Goal: Information Seeking & Learning: Find contact information

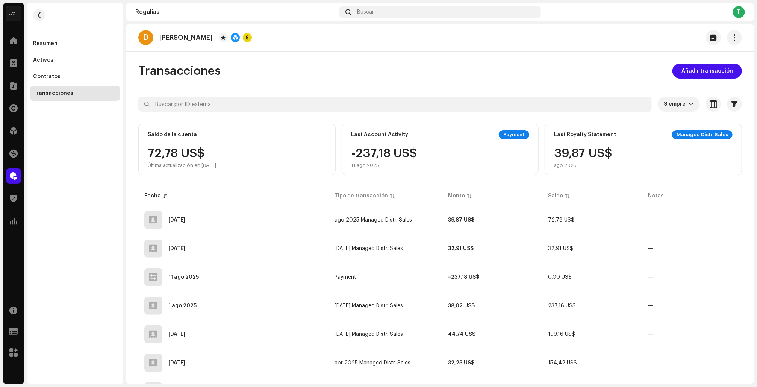
scroll to position [12, 0]
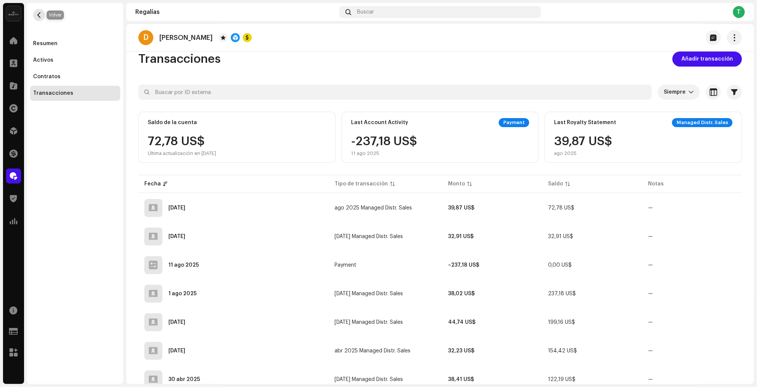
click at [35, 14] on button "button" at bounding box center [39, 15] width 12 height 12
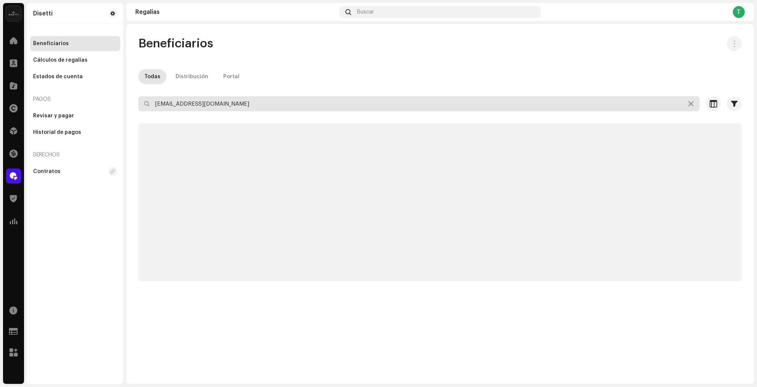
click at [201, 106] on input "tropicalmusic77@hotmail.com" at bounding box center [418, 103] width 561 height 15
paste input "kralymusic@g"
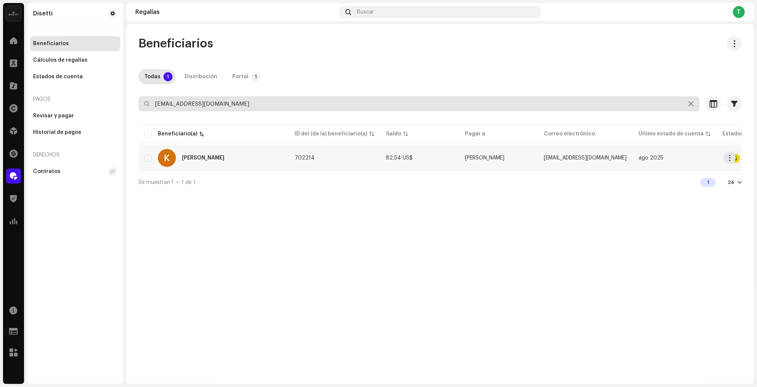
type input "kralymusic@gmail.com"
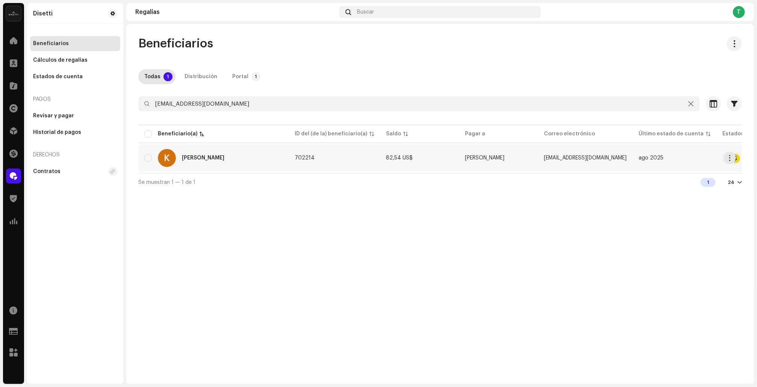
click at [175, 162] on re-a-cover "K" at bounding box center [167, 158] width 18 height 18
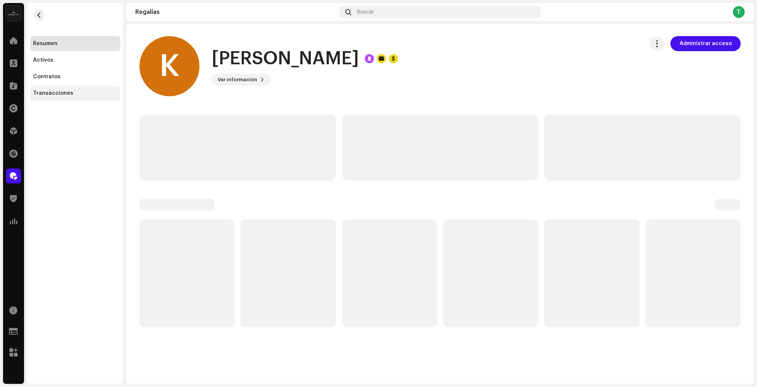
click at [86, 92] on div "Transacciones" at bounding box center [75, 93] width 84 height 6
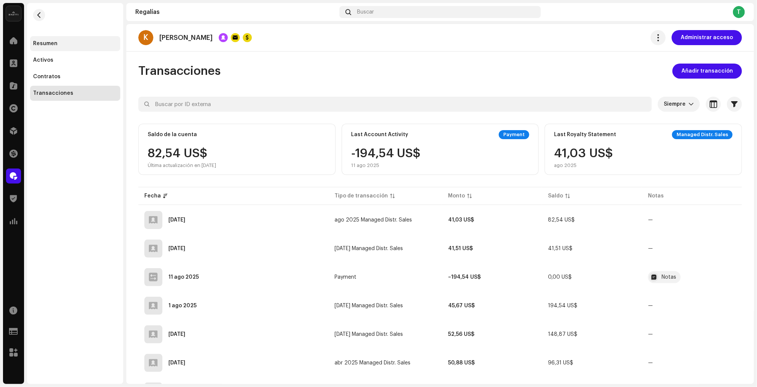
drag, startPoint x: 81, startPoint y: 42, endPoint x: 95, endPoint y: 47, distance: 14.6
click at [81, 42] on div "Resumen" at bounding box center [75, 44] width 84 height 6
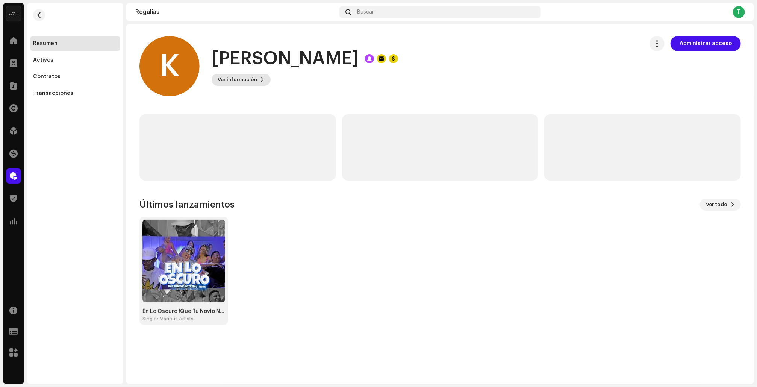
click at [260, 81] on span at bounding box center [262, 80] width 5 height 6
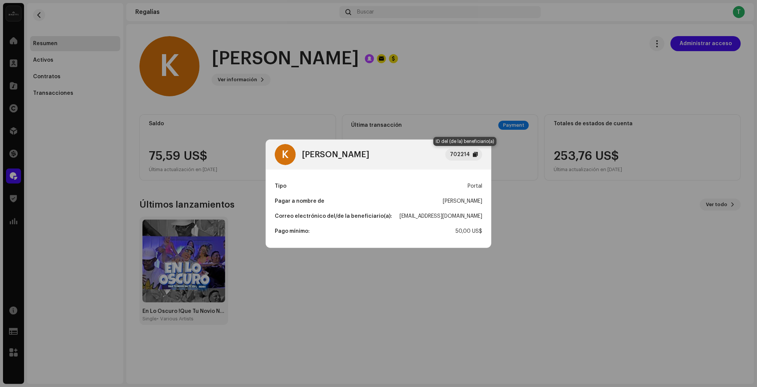
click at [476, 154] on div at bounding box center [475, 154] width 5 height 6
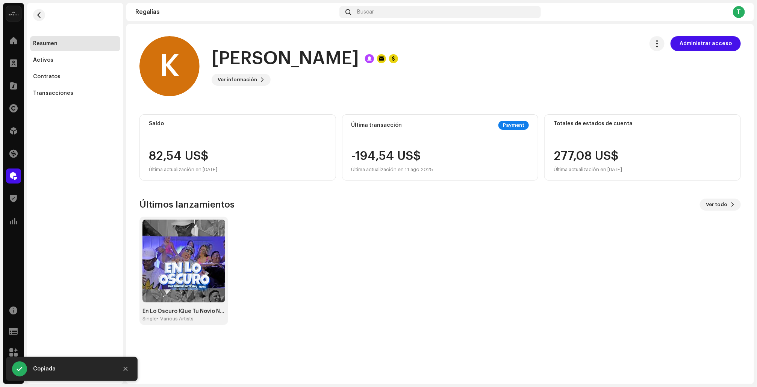
drag, startPoint x: 236, startPoint y: 92, endPoint x: 179, endPoint y: 112, distance: 60.3
click at [236, 92] on div "K Kraly 702214 Tipo Portal Pagar a nombre de Kraly Correo electrónico del/de la…" at bounding box center [378, 193] width 757 height 387
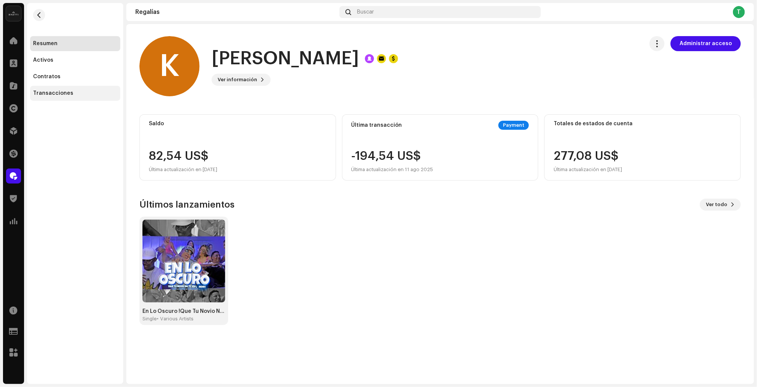
click at [55, 96] on div "Transacciones" at bounding box center [53, 93] width 40 height 6
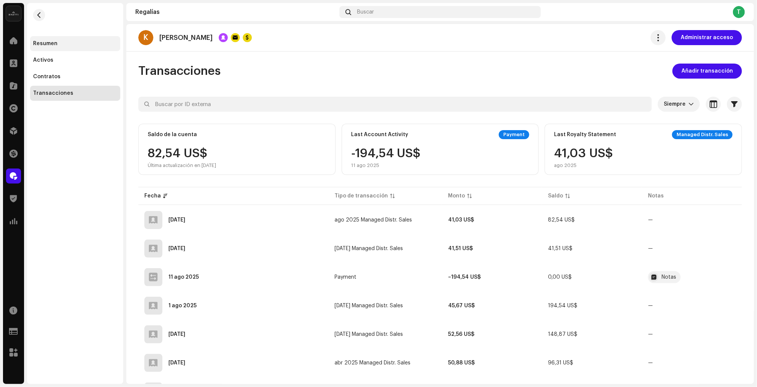
click at [62, 44] on div "Resumen" at bounding box center [75, 44] width 84 height 6
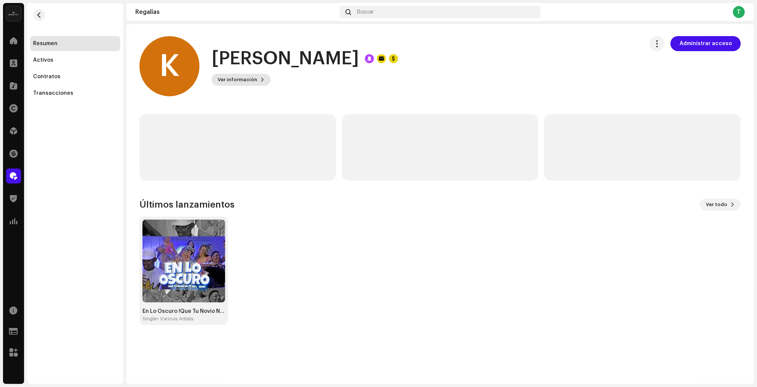
click at [261, 82] on span at bounding box center [262, 80] width 5 height 6
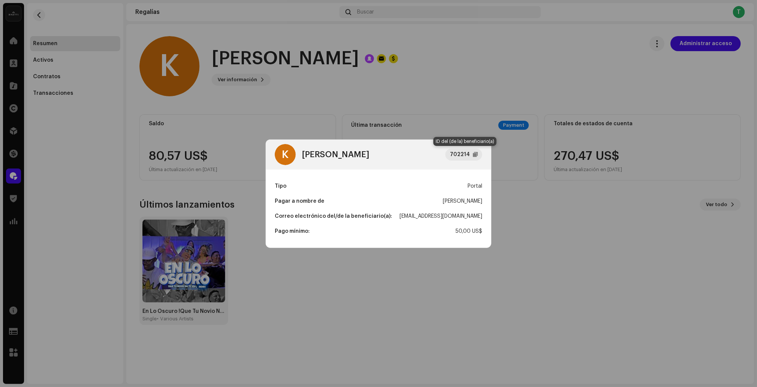
drag, startPoint x: 475, startPoint y: 153, endPoint x: 423, endPoint y: 147, distance: 51.8
click at [475, 153] on div at bounding box center [475, 154] width 5 height 6
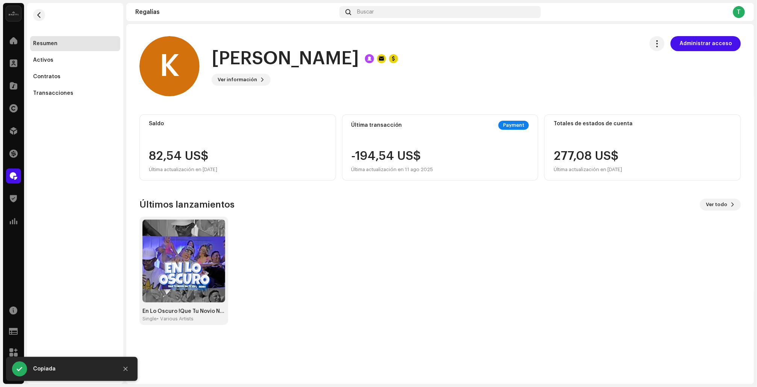
drag, startPoint x: 365, startPoint y: 106, endPoint x: 115, endPoint y: 107, distance: 249.5
click at [360, 106] on div "K Kraly 702214 Tipo Portal Pagar a nombre de Kraly Correo electrónico del/de la…" at bounding box center [378, 193] width 757 height 387
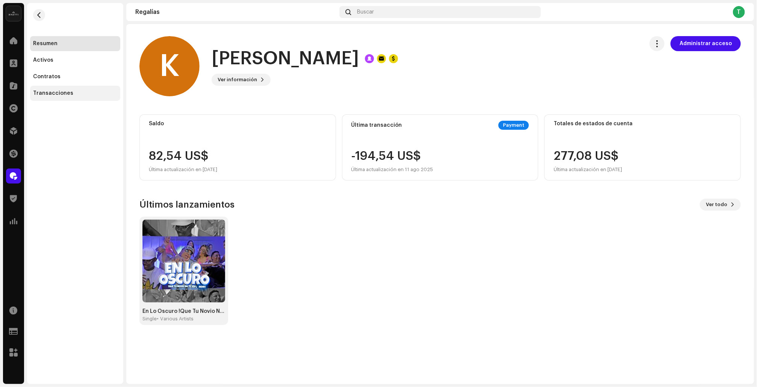
click at [68, 97] on div "Transacciones" at bounding box center [75, 93] width 90 height 15
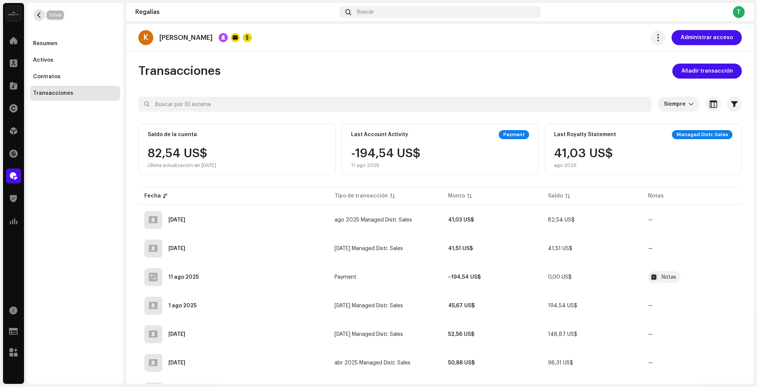
click at [42, 17] on span "button" at bounding box center [39, 15] width 6 height 6
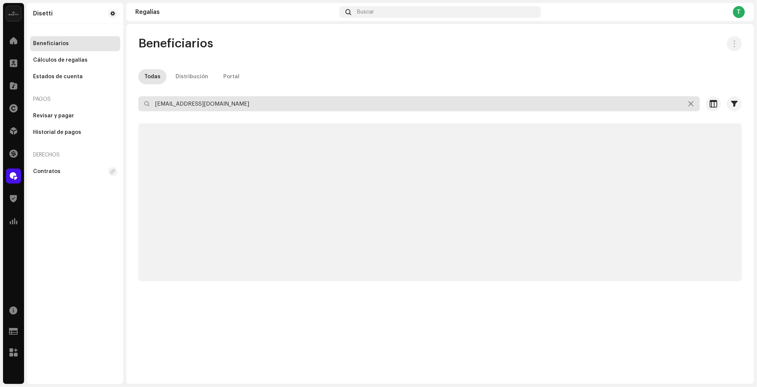
click at [207, 108] on input "kralymusic@gmail.com" at bounding box center [418, 103] width 561 height 15
paste input "info@caribbeanrecording"
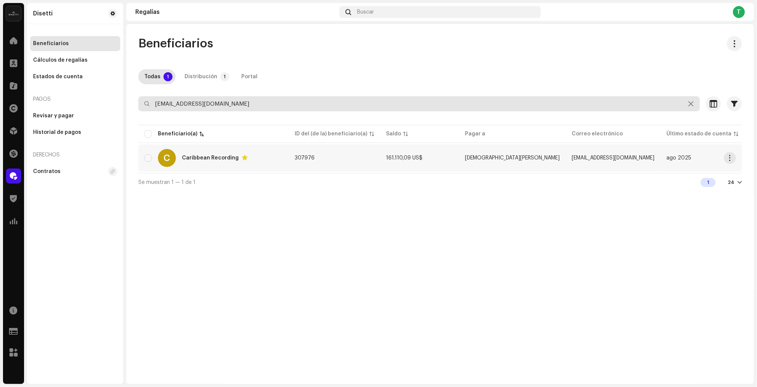
type input "info@caribbeanrecording.com"
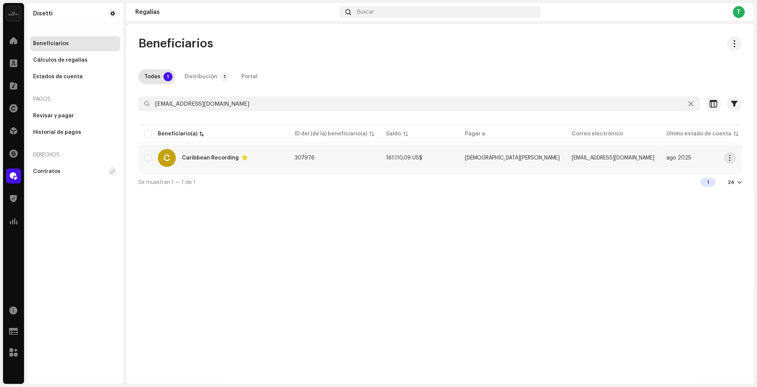
click at [205, 155] on div "Caribbean Recording" at bounding box center [210, 157] width 57 height 5
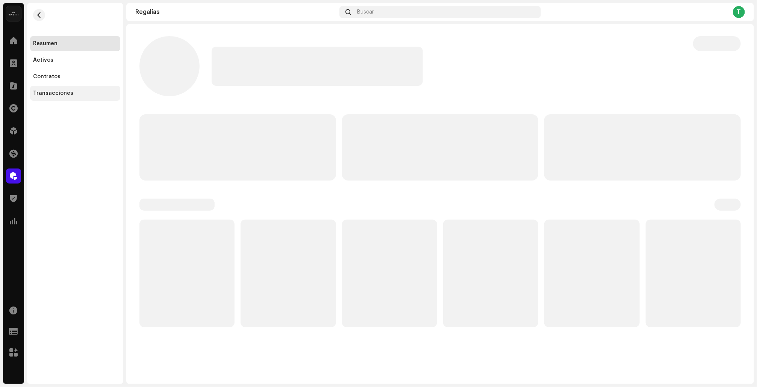
click at [73, 96] on div "Transacciones" at bounding box center [75, 93] width 84 height 6
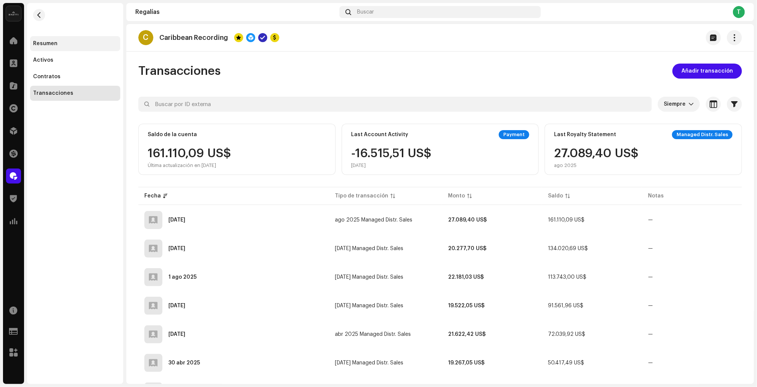
click at [73, 45] on div "Resumen" at bounding box center [75, 44] width 84 height 6
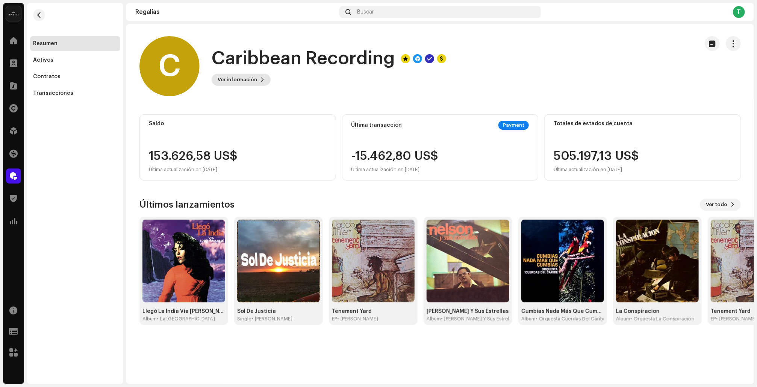
click at [248, 76] on span "Ver información" at bounding box center [237, 79] width 39 height 15
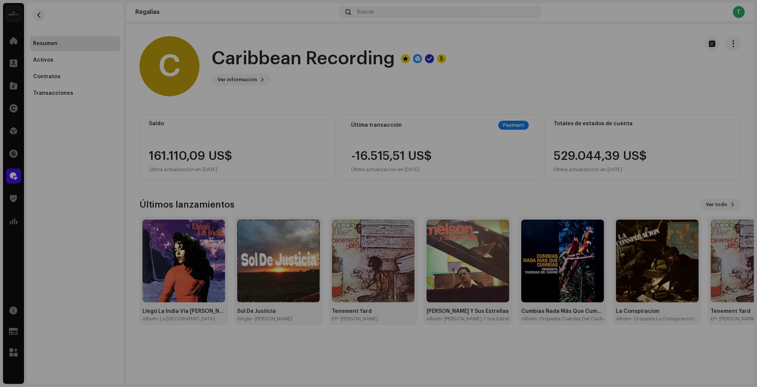
click at [249, 114] on div "C Caribbean Recording 307976 Tipo Beneficiario(a) de la distribución Pagar a no…" at bounding box center [378, 193] width 757 height 387
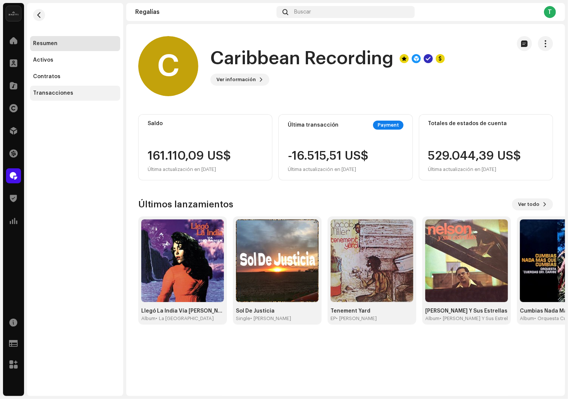
click at [62, 92] on div "Transacciones" at bounding box center [53, 93] width 40 height 6
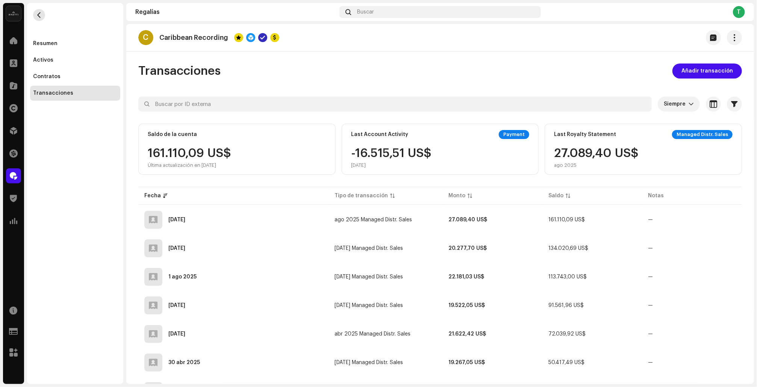
click at [38, 17] on span "button" at bounding box center [39, 15] width 6 height 6
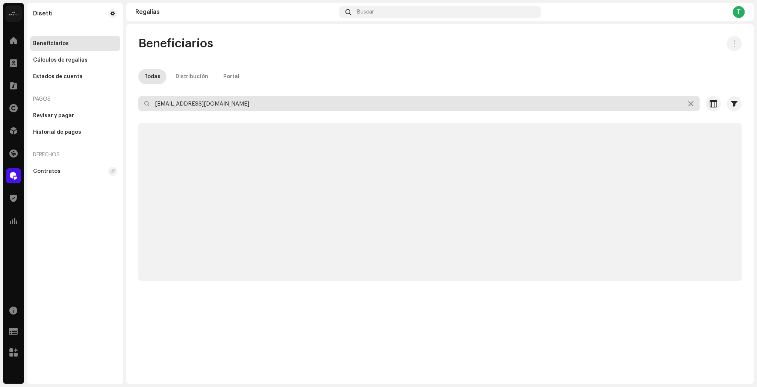
click at [206, 100] on input "info@caribbeanrecording.com" at bounding box center [418, 103] width 561 height 15
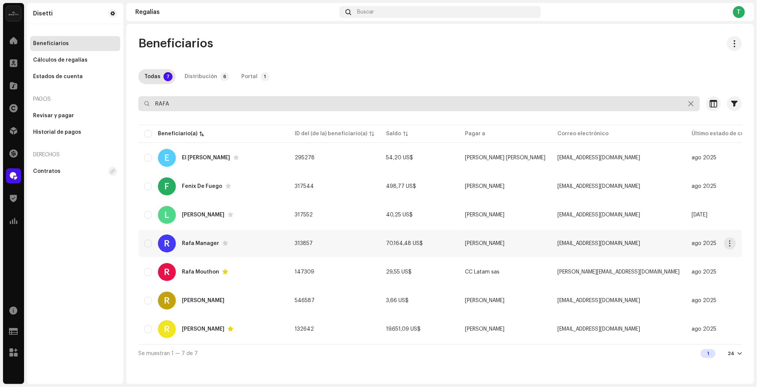
type input "RAFA"
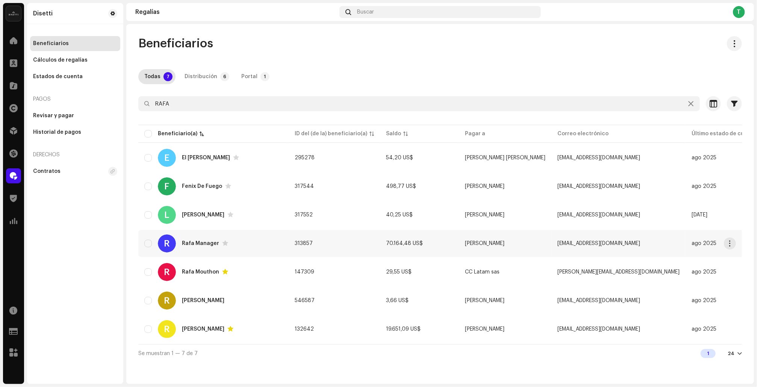
click at [402, 239] on td "70.164,48 US$" at bounding box center [419, 243] width 79 height 27
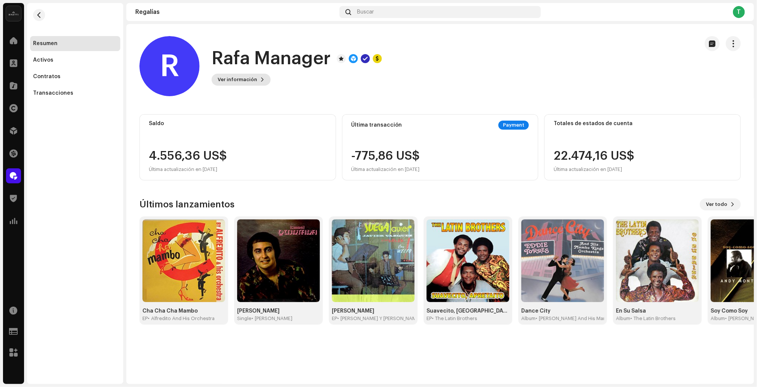
click at [250, 85] on span "Ver información" at bounding box center [237, 79] width 39 height 15
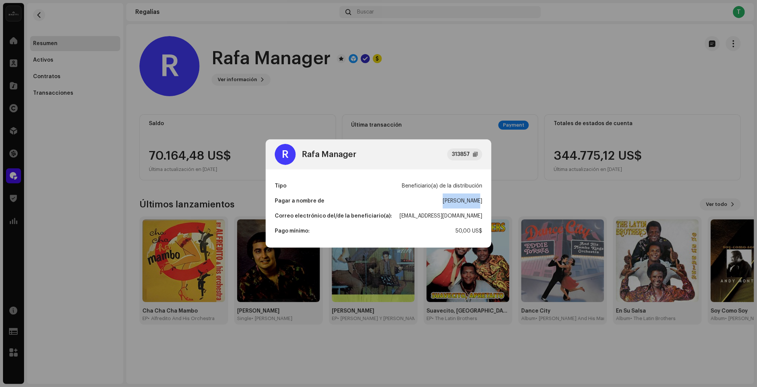
drag, startPoint x: 448, startPoint y: 200, endPoint x: 491, endPoint y: 204, distance: 42.7
click at [491, 204] on div "Tipo Beneficiario(a) de la distribución Pagar a nombre de Rafael Gomez Correo e…" at bounding box center [378, 208] width 225 height 78
copy div "Rafael Gomez"
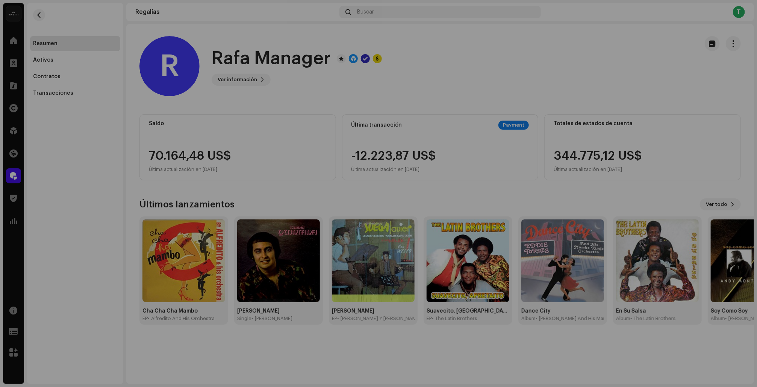
drag, startPoint x: 170, startPoint y: 144, endPoint x: 177, endPoint y: 149, distance: 8.7
click at [170, 145] on div "R Rafa Manager 313857 Tipo Beneficiario(a) de la distribución Pagar a nombre de…" at bounding box center [378, 193] width 757 height 387
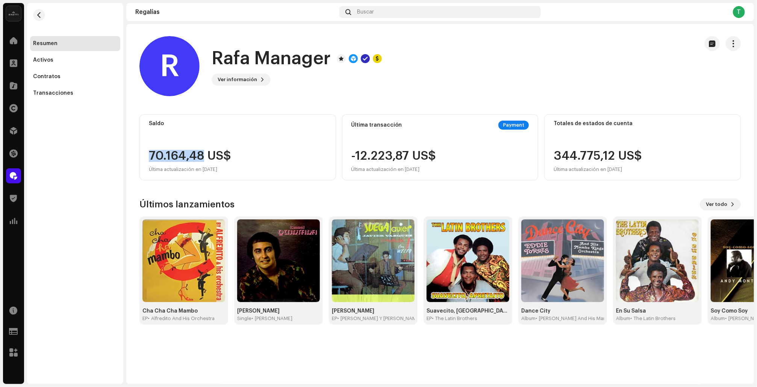
drag, startPoint x: 150, startPoint y: 155, endPoint x: 205, endPoint y: 157, distance: 54.5
click at [205, 157] on div "70.164,48 US$ Última actualización en 10 oct 2025" at bounding box center [190, 162] width 82 height 24
copy div "70.164,48"
click at [35, 12] on button "button" at bounding box center [39, 15] width 12 height 12
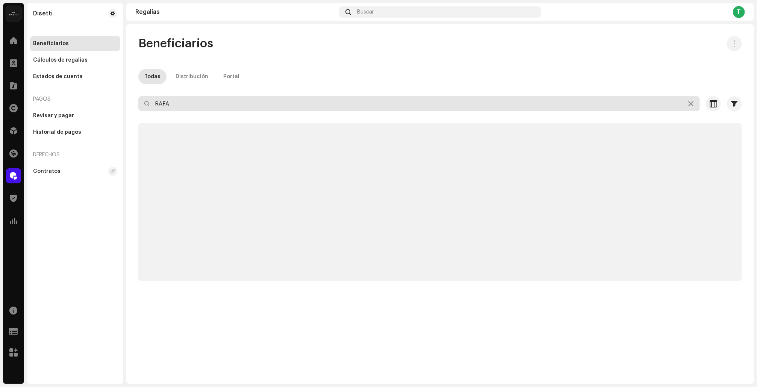
click at [179, 104] on input "RAFA" at bounding box center [418, 103] width 561 height 15
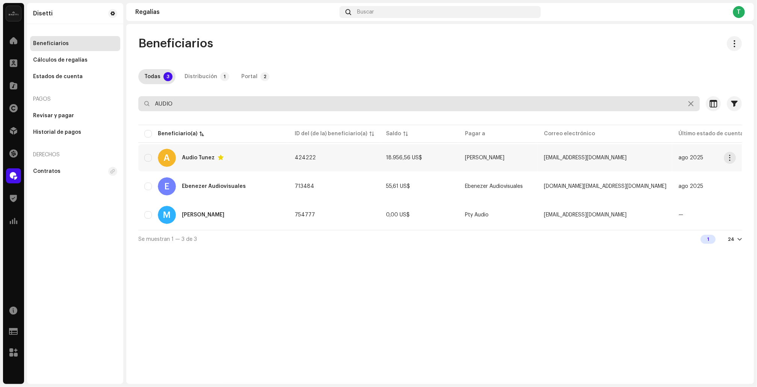
type input "AUDIO"
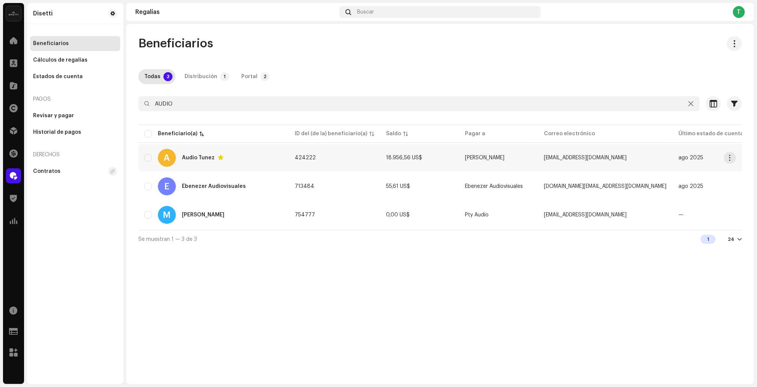
click at [193, 159] on div "Audio Tunez" at bounding box center [198, 157] width 33 height 5
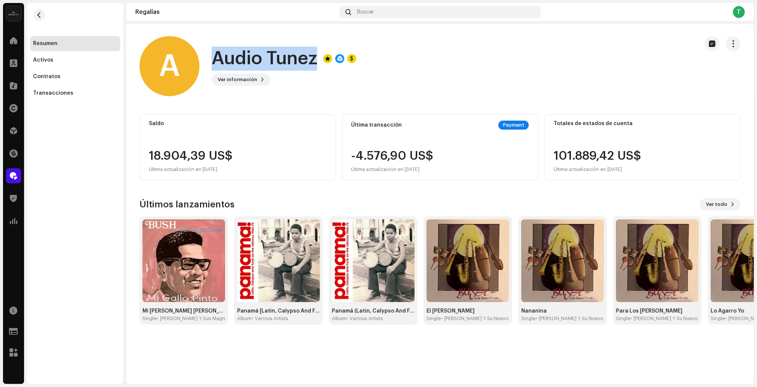
drag, startPoint x: 217, startPoint y: 57, endPoint x: 322, endPoint y: 60, distance: 104.5
click at [322, 60] on div "Audio Tunez" at bounding box center [284, 59] width 145 height 24
copy div "Audio Tunez Ver información"
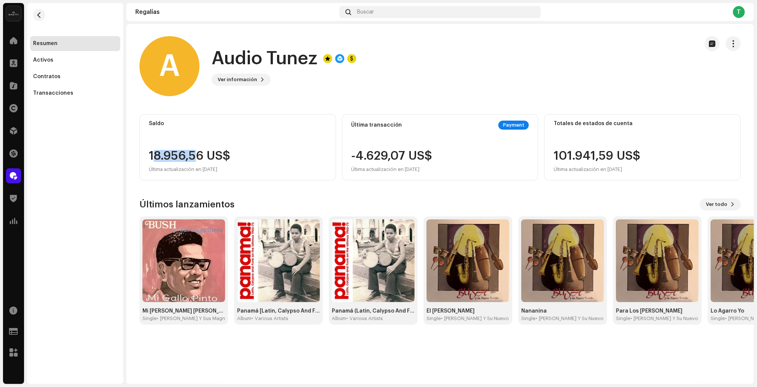
drag, startPoint x: 151, startPoint y: 155, endPoint x: 199, endPoint y: 157, distance: 47.8
click at [199, 157] on div "18.956,56 US$ Última actualización en 10 oct 2025" at bounding box center [190, 162] width 82 height 24
drag, startPoint x: 149, startPoint y: 156, endPoint x: 203, endPoint y: 159, distance: 54.5
click at [203, 159] on div "18.956,56 US$ Última actualización en 10 oct 2025" at bounding box center [190, 162] width 82 height 24
copy div "18.956,56"
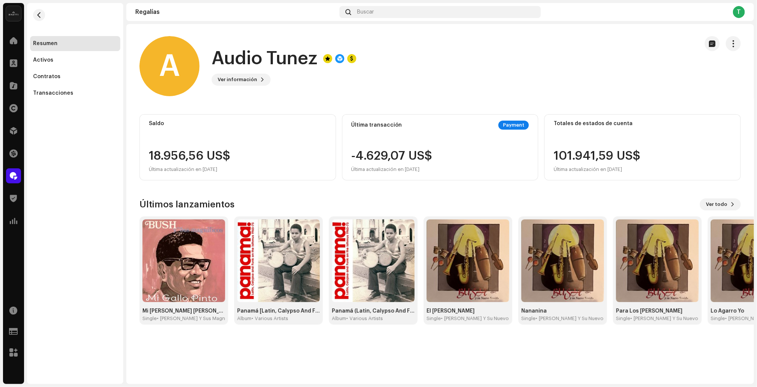
drag, startPoint x: 178, startPoint y: 115, endPoint x: 264, endPoint y: 136, distance: 88.9
click at [181, 116] on div "Saldo 18.956,56 US$ Última actualización en 10 oct 2025" at bounding box center [237, 147] width 197 height 66
click at [46, 17] on re-m-nav-back at bounding box center [39, 19] width 18 height 33
click at [42, 17] on button "button" at bounding box center [39, 15] width 12 height 12
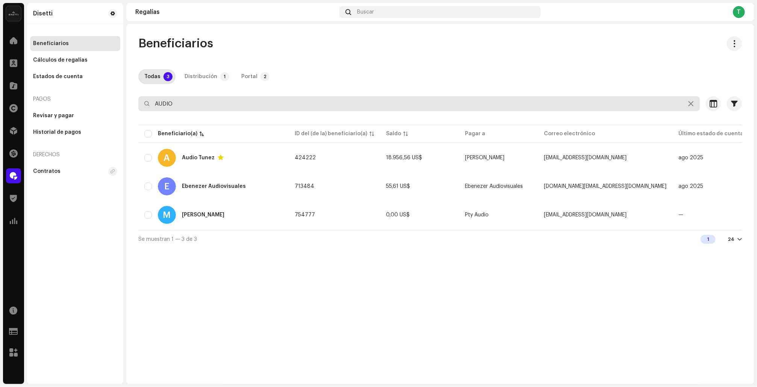
click at [187, 107] on input "AUDIO" at bounding box center [418, 103] width 561 height 15
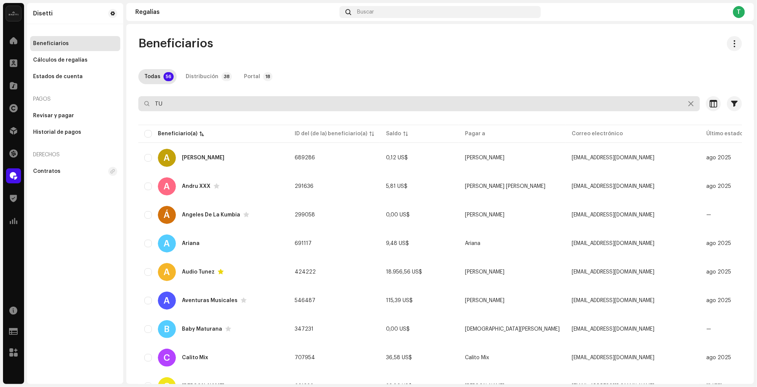
type input "T"
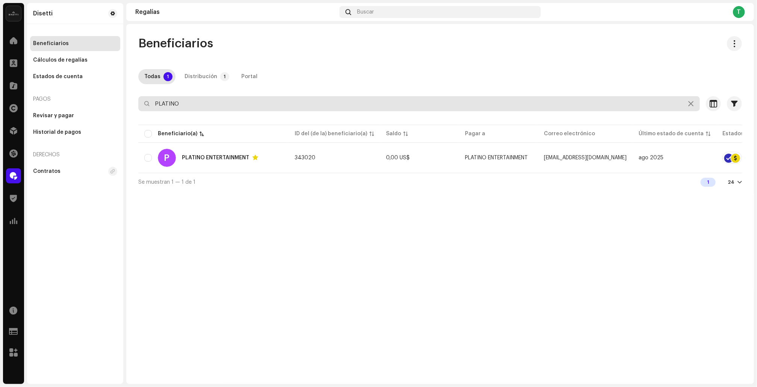
drag, startPoint x: 159, startPoint y: 99, endPoint x: 130, endPoint y: 92, distance: 30.4
click at [130, 93] on div "Beneficiarios Todas 1 Distribución 1 Portal PLATINO Seleccionado 0 Seleccionar …" at bounding box center [440, 113] width 628 height 155
type input "TU PART"
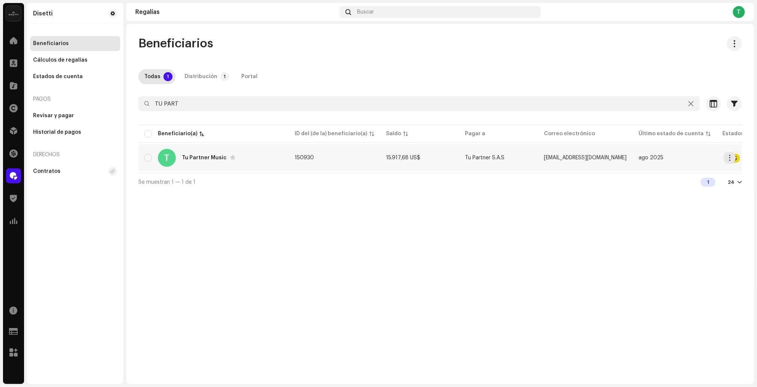
click at [187, 156] on div "Tu Partner Music" at bounding box center [204, 157] width 45 height 5
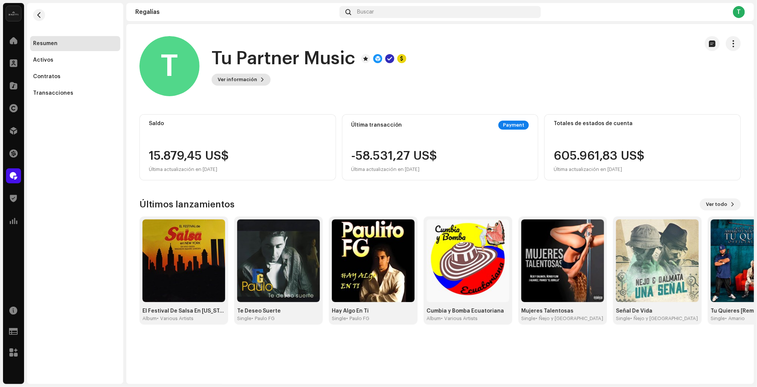
click at [251, 82] on span "Ver información" at bounding box center [237, 79] width 39 height 15
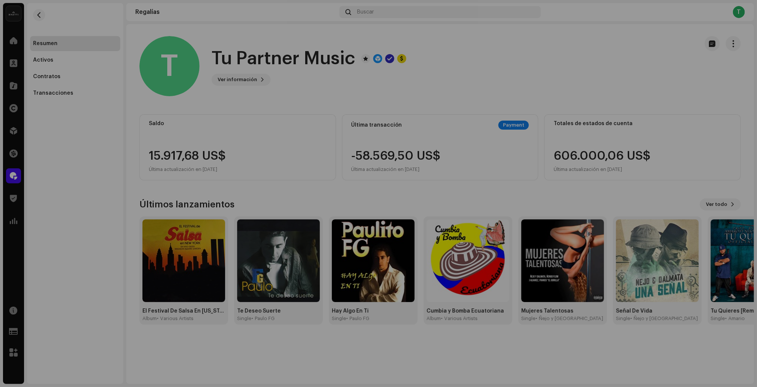
click at [223, 59] on div "T Tu Partner Music 150930 Tipo Beneficiario(a) de la distribución Pagar a nombr…" at bounding box center [378, 193] width 757 height 387
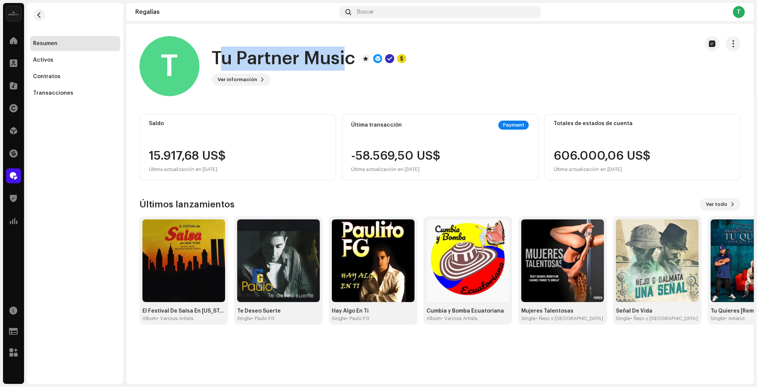
drag, startPoint x: 217, startPoint y: 59, endPoint x: 342, endPoint y: 60, distance: 125.1
click at [342, 60] on h1 "Tu Partner Music" at bounding box center [284, 59] width 144 height 24
click at [353, 59] on h1 "Tu Partner Music" at bounding box center [284, 59] width 144 height 24
drag, startPoint x: 353, startPoint y: 59, endPoint x: 217, endPoint y: 58, distance: 136.0
click at [217, 58] on h1 "Tu Partner Music" at bounding box center [284, 59] width 144 height 24
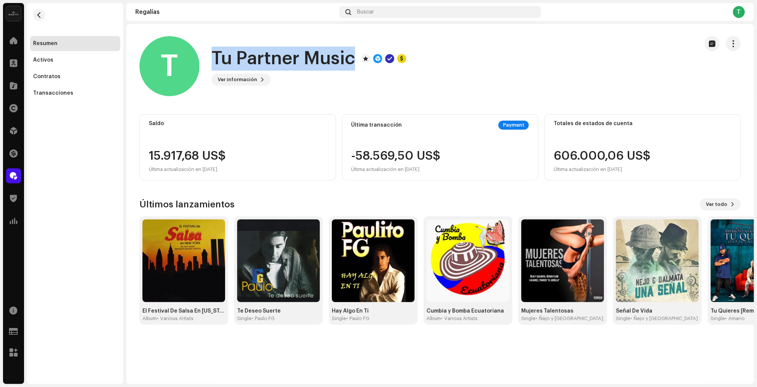
copy div "Tu Partner Music Ver información"
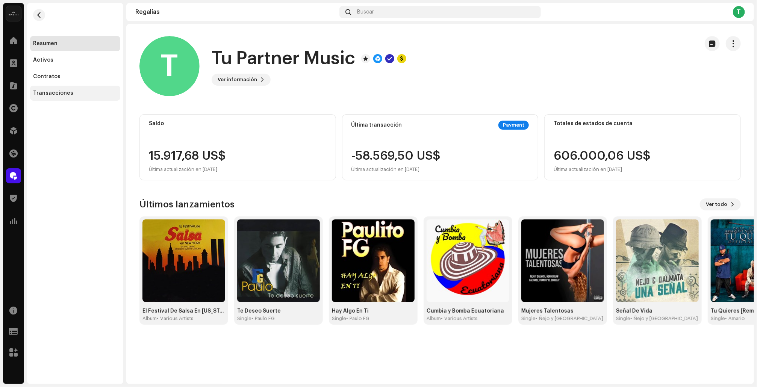
click at [77, 95] on div "Transacciones" at bounding box center [75, 93] width 84 height 6
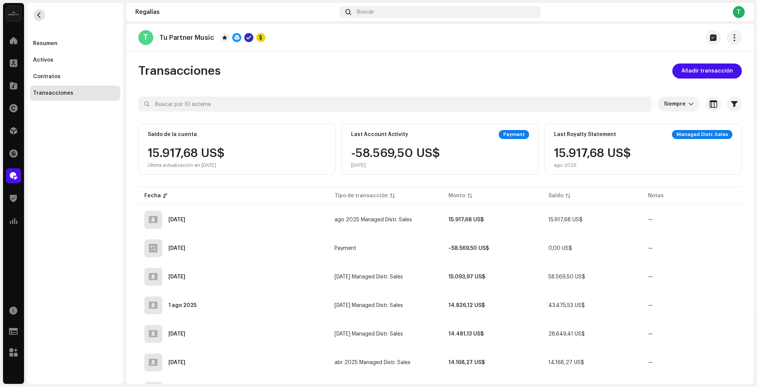
click at [40, 15] on span "button" at bounding box center [39, 15] width 6 height 6
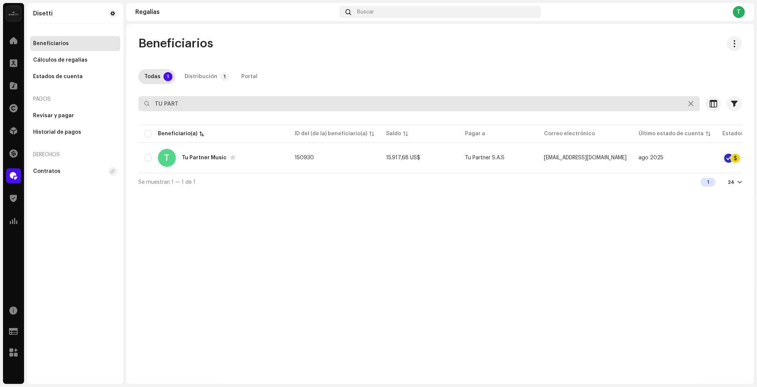
click at [185, 103] on input "TU PART" at bounding box center [418, 103] width 561 height 15
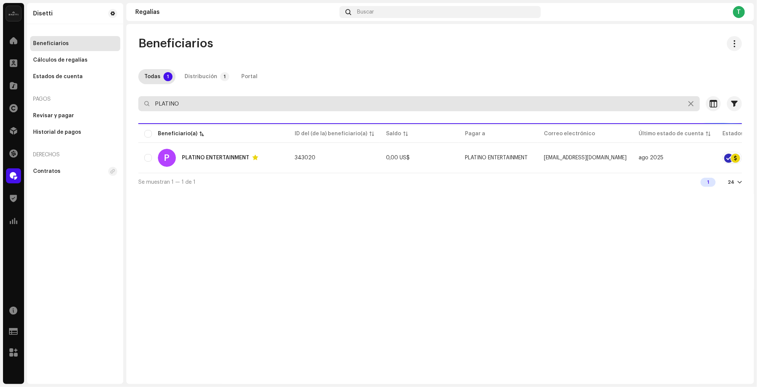
type input "PLATINO"
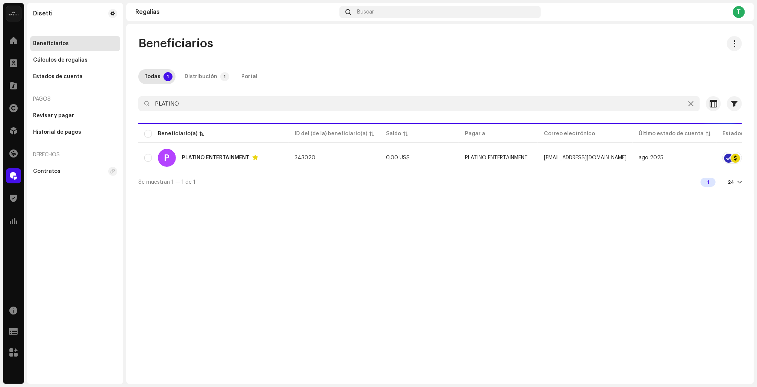
click at [754, 269] on div "Beneficiarios Todas 1 Distribución 1 Portal PLATINO Seleccionado 0 Seleccionar …" at bounding box center [440, 204] width 628 height 360
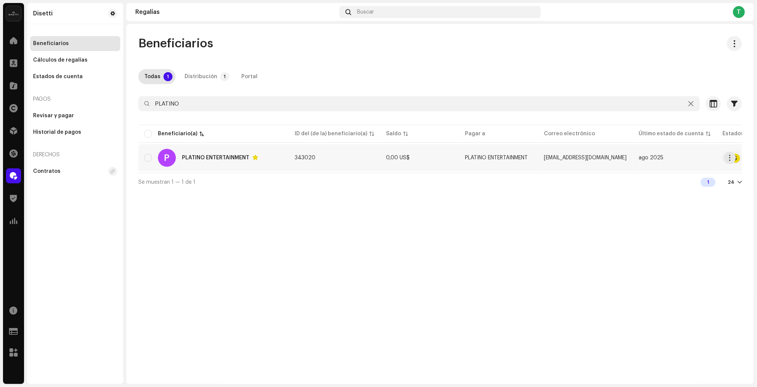
click at [213, 156] on div "PLATINO ENTERTAINMENT" at bounding box center [215, 157] width 67 height 5
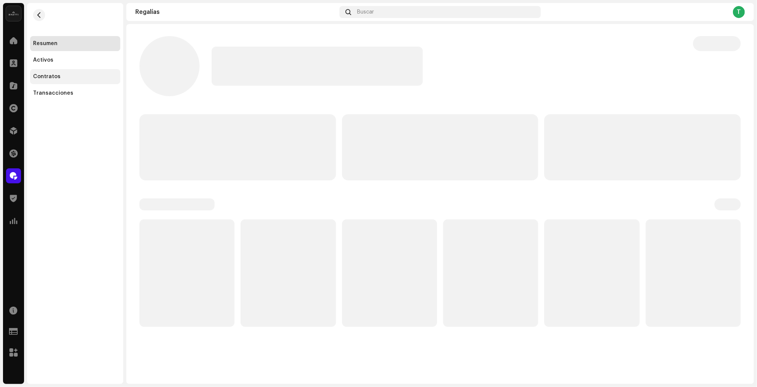
click at [41, 83] on div "Contratos" at bounding box center [75, 76] width 90 height 15
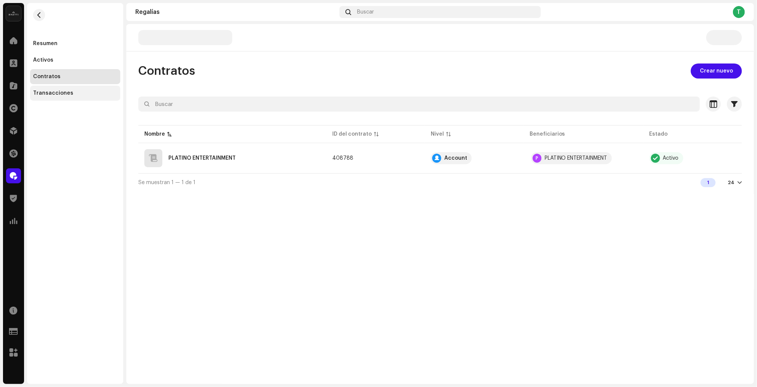
click at [74, 96] on div "Transacciones" at bounding box center [75, 93] width 84 height 6
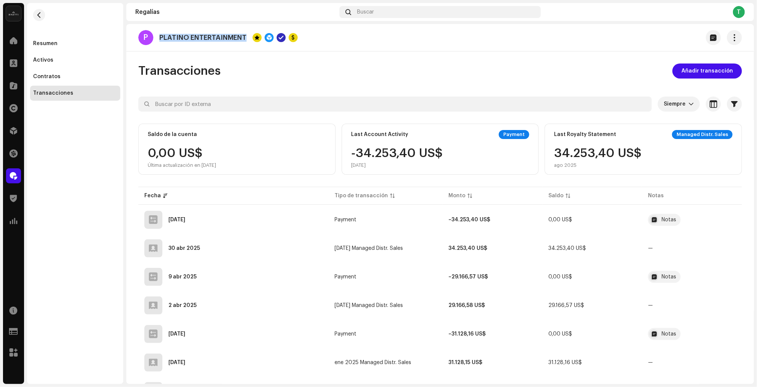
drag, startPoint x: 245, startPoint y: 35, endPoint x: 163, endPoint y: 37, distance: 81.9
click at [161, 37] on p "PLATINO ENTERTAINMENT" at bounding box center [202, 38] width 87 height 8
copy p "PLATINO ENTERTAINMENT"
click at [36, 18] on button "button" at bounding box center [39, 15] width 12 height 12
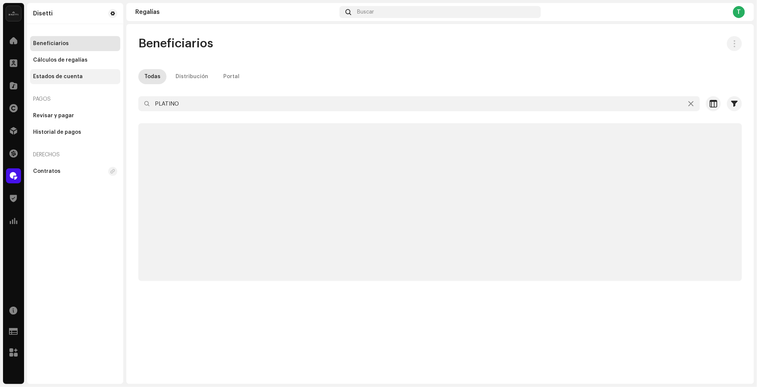
click at [63, 79] on div "Estados de cuenta" at bounding box center [58, 77] width 50 height 6
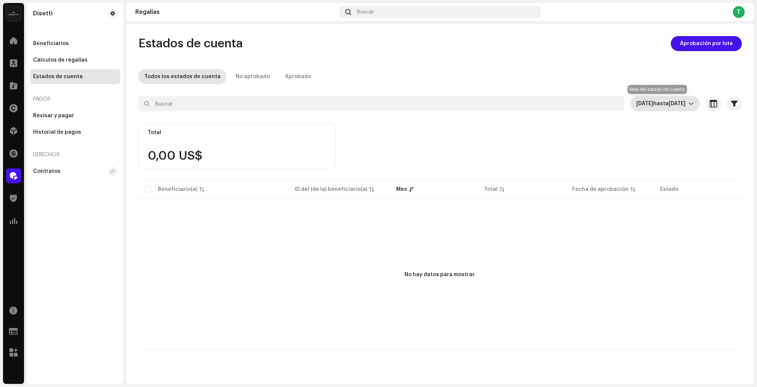
click at [645, 107] on span "oct 2025 hasta oct 2025" at bounding box center [662, 103] width 52 height 15
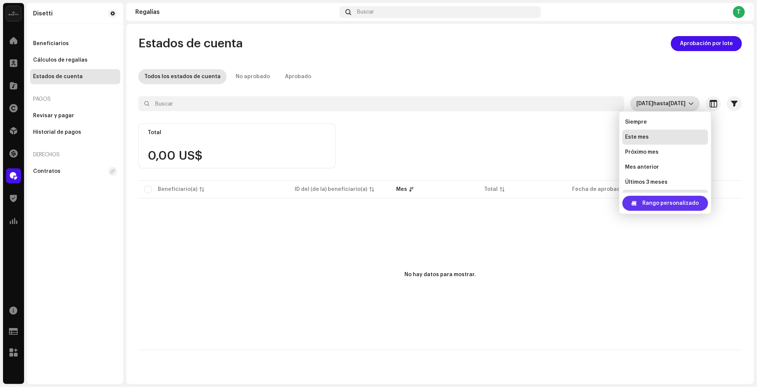
click at [663, 203] on span "Rango personalizado" at bounding box center [671, 203] width 56 height 15
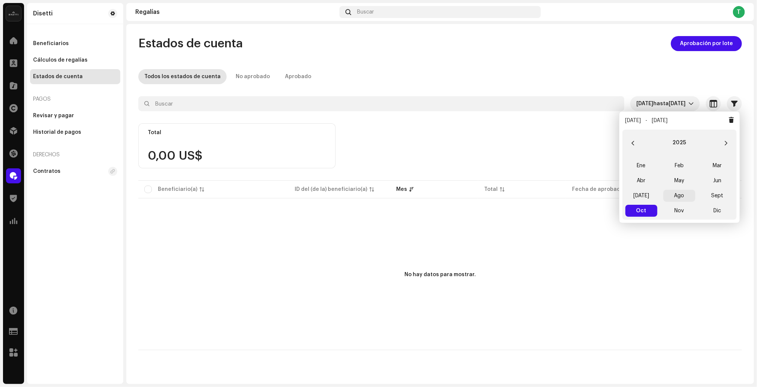
click at [681, 197] on span "Ago" at bounding box center [679, 196] width 32 height 12
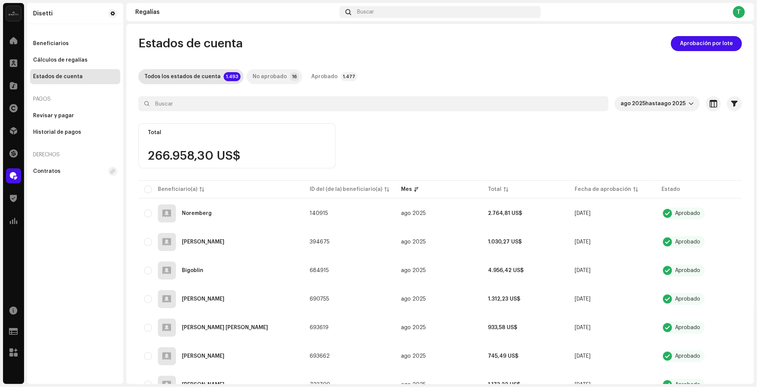
click at [264, 78] on div "No aprobado" at bounding box center [270, 76] width 34 height 15
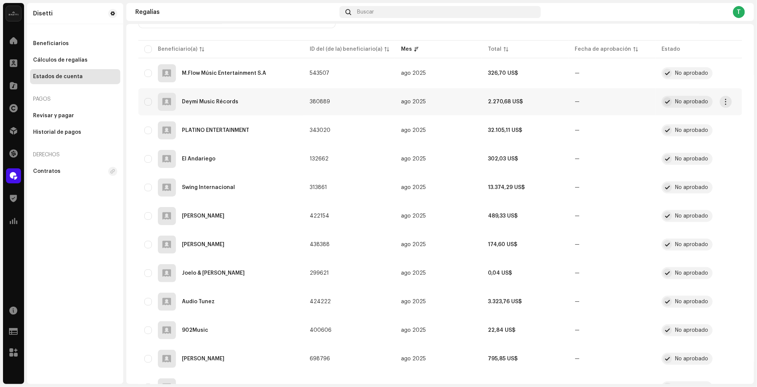
scroll to position [141, 0]
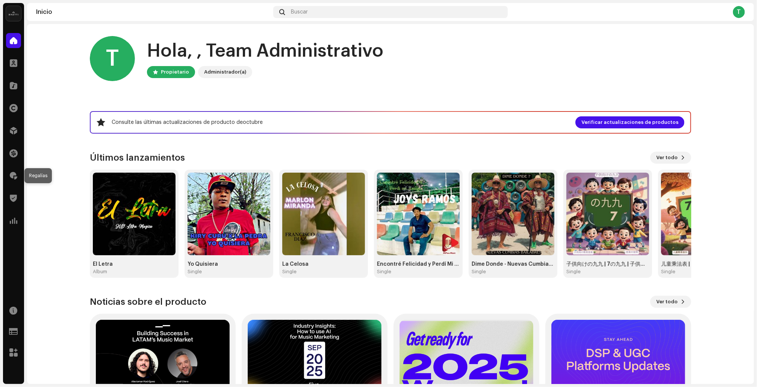
drag, startPoint x: 15, startPoint y: 175, endPoint x: 149, endPoint y: 114, distance: 147.1
click at [15, 175] on span at bounding box center [14, 176] width 8 height 6
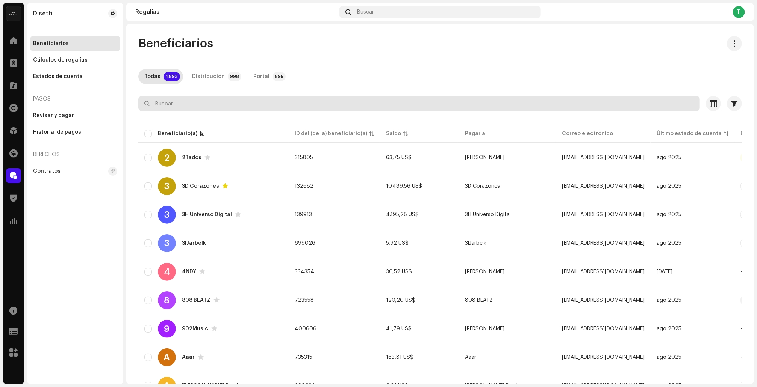
click at [210, 104] on input "text" at bounding box center [418, 103] width 561 height 15
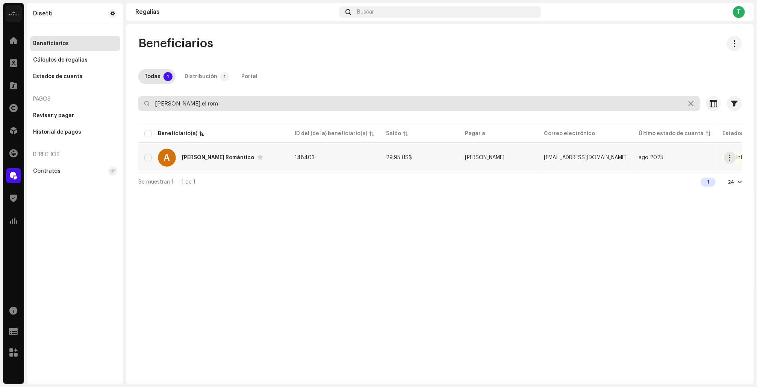
type input "alex el rom"
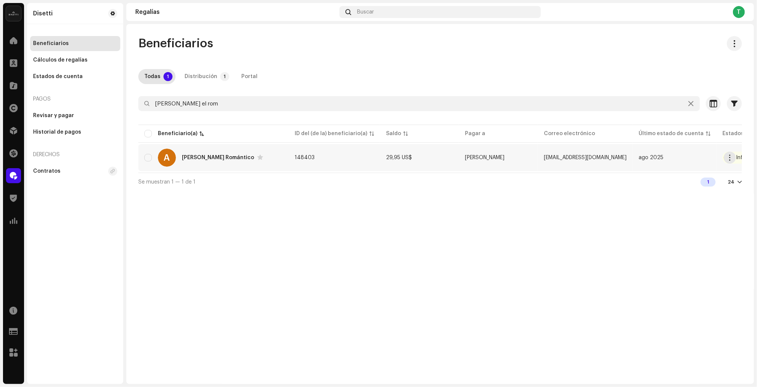
click at [193, 155] on div "Alex El Romántico" at bounding box center [218, 157] width 72 height 5
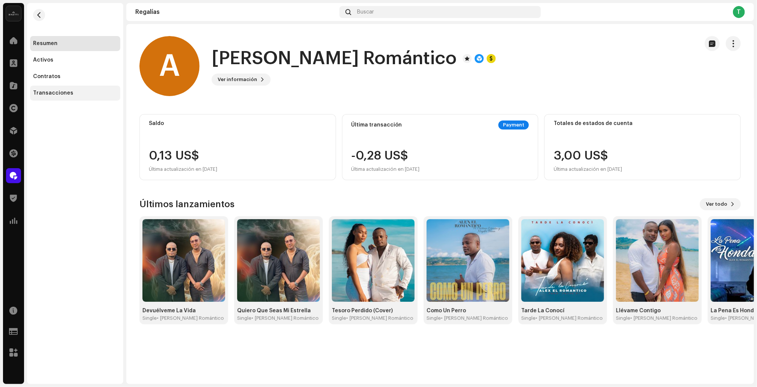
click at [68, 93] on div "Transacciones" at bounding box center [53, 93] width 40 height 6
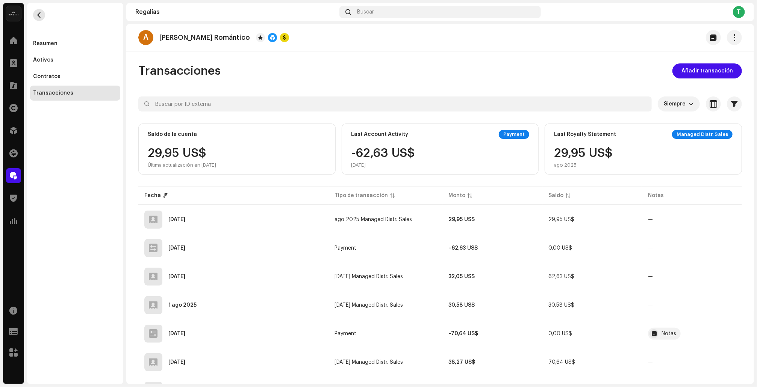
click at [35, 19] on button "button" at bounding box center [39, 15] width 12 height 12
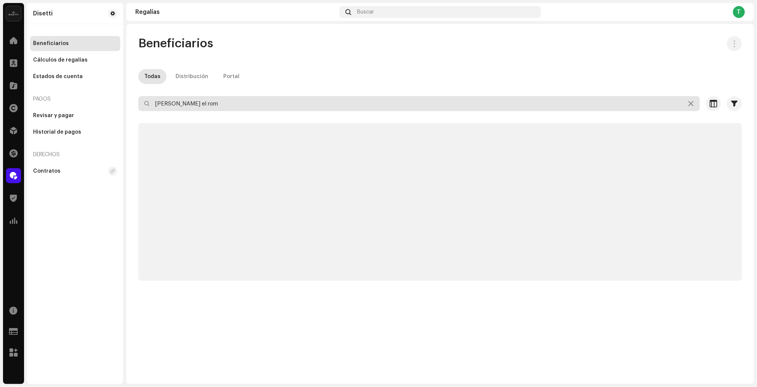
drag, startPoint x: 195, startPoint y: 106, endPoint x: 134, endPoint y: 98, distance: 61.8
click at [134, 98] on div "Beneficiarios Todas Distribución Portal alex el rom Seleccionado 0 Seleccionar …" at bounding box center [440, 158] width 628 height 245
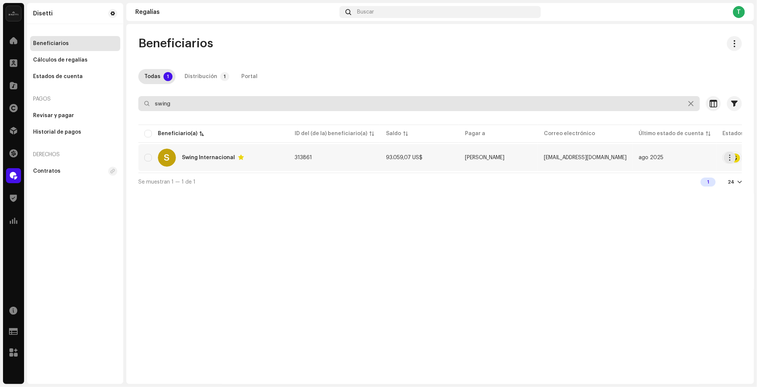
type input "swing"
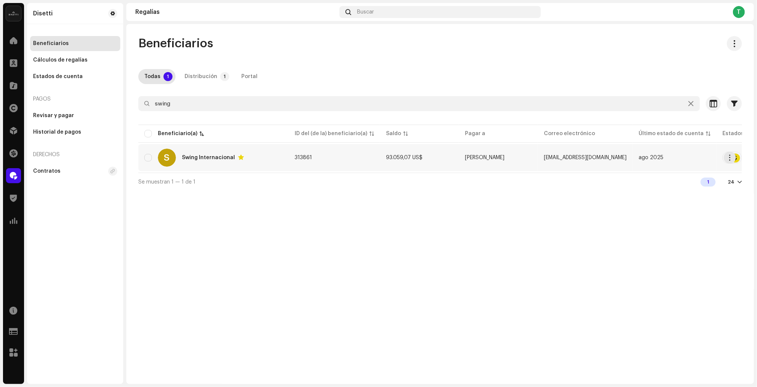
click at [179, 157] on div "S Swing Internacional" at bounding box center [213, 158] width 138 height 18
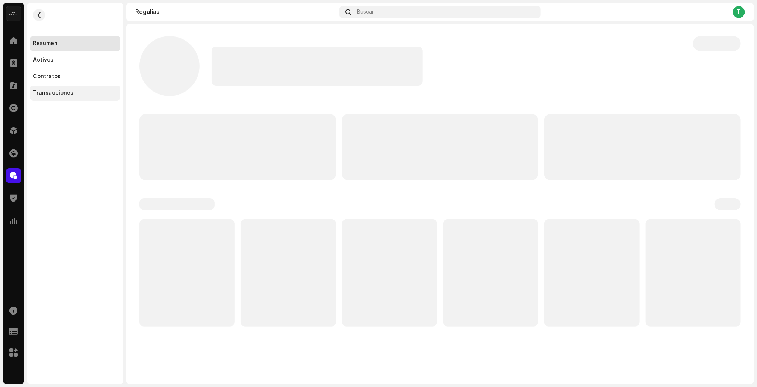
click at [70, 99] on div "Transacciones" at bounding box center [75, 93] width 90 height 15
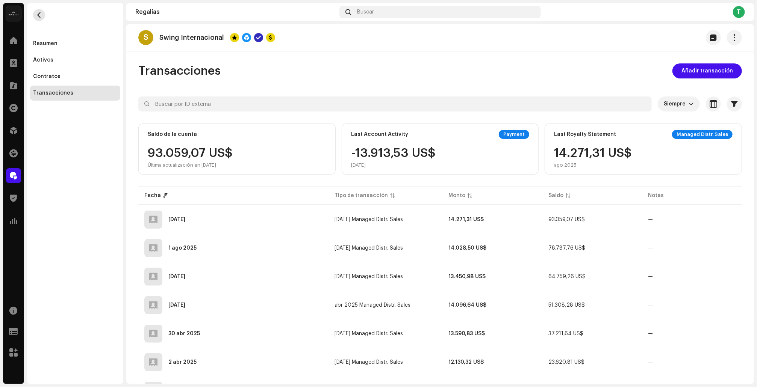
click at [34, 11] on button "button" at bounding box center [39, 15] width 12 height 12
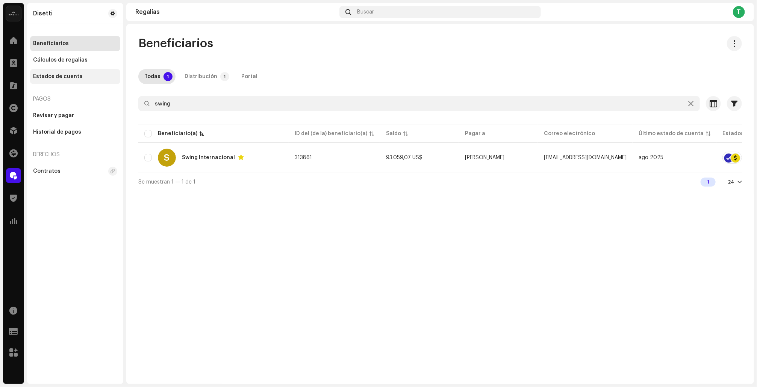
click at [68, 77] on div "Estados de cuenta" at bounding box center [58, 77] width 50 height 6
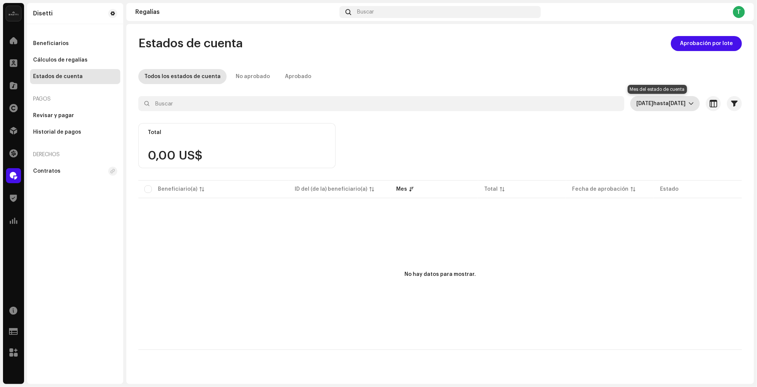
drag, startPoint x: 668, startPoint y: 103, endPoint x: 672, endPoint y: 111, distance: 8.6
click at [669, 103] on span "oct 2025" at bounding box center [676, 103] width 17 height 5
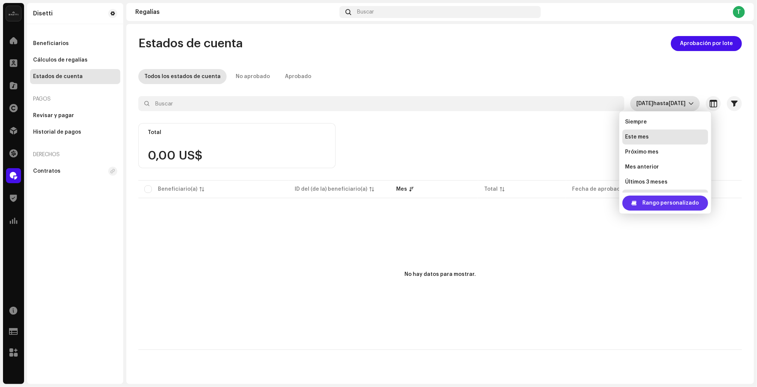
scroll to position [12, 0]
click at [656, 200] on span "Rango personalizado" at bounding box center [671, 203] width 56 height 15
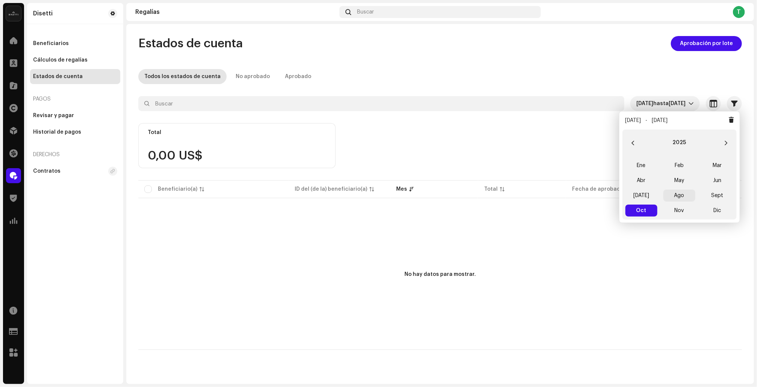
click at [676, 198] on span "Ago" at bounding box center [679, 196] width 32 height 12
click at [676, 198] on span "Ago Ago" at bounding box center [679, 196] width 32 height 12
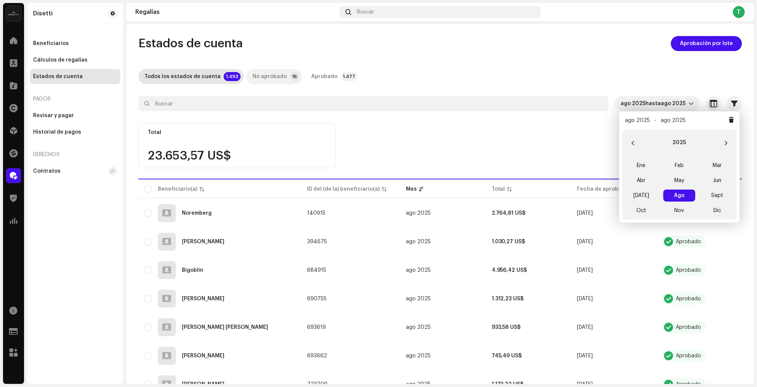
click at [246, 73] on p-tab "No aprobado 16" at bounding box center [274, 76] width 56 height 15
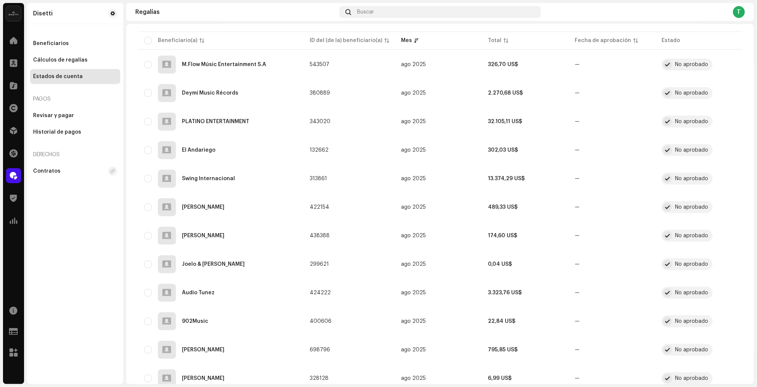
scroll to position [150, 0]
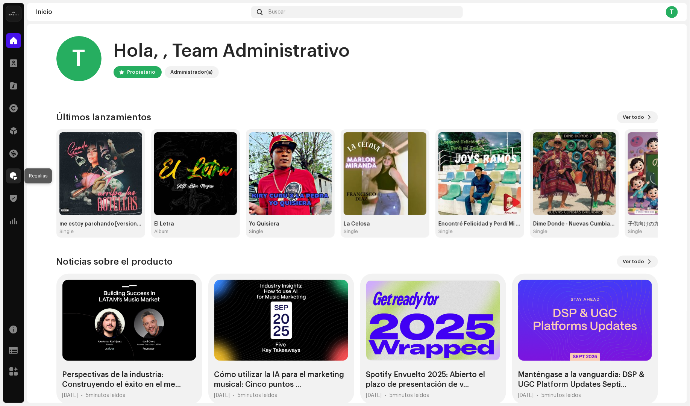
click at [13, 174] on span at bounding box center [14, 176] width 8 height 6
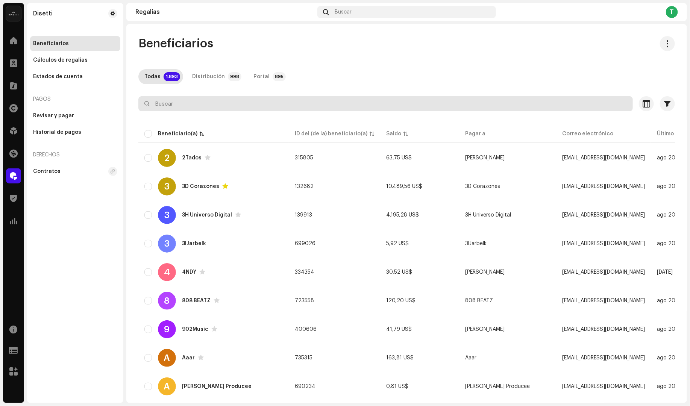
click at [172, 107] on input "text" at bounding box center [385, 103] width 494 height 15
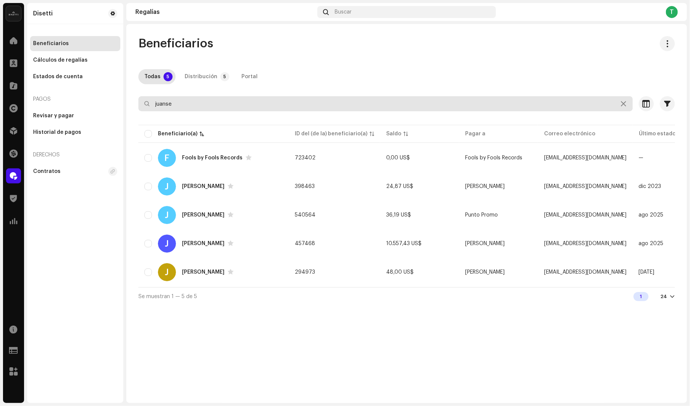
type input "juanse"
click at [186, 246] on div "J Juanse Laverde" at bounding box center [213, 243] width 138 height 18
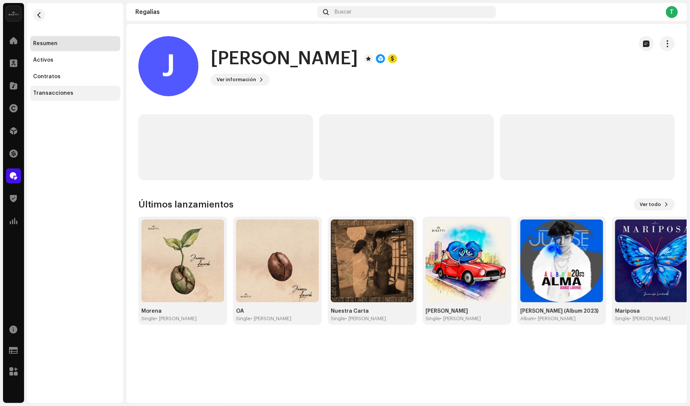
click at [75, 95] on div "Transacciones" at bounding box center [75, 93] width 84 height 6
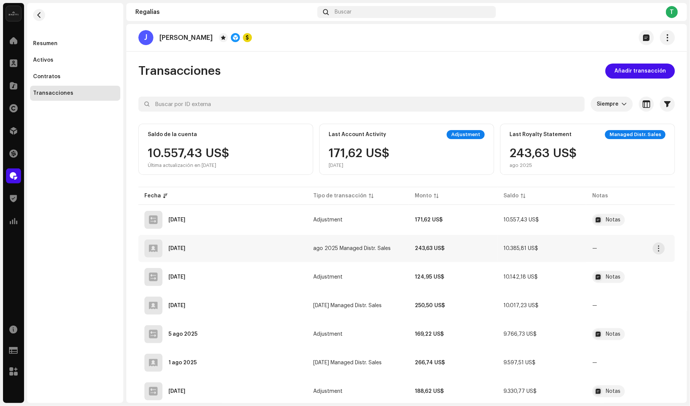
click at [427, 248] on strong "243,63 US$" at bounding box center [429, 248] width 30 height 5
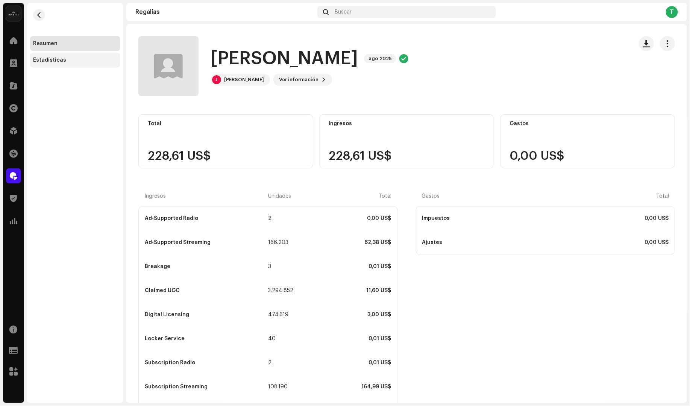
click at [63, 60] on div "Estadísticas" at bounding box center [75, 60] width 84 height 6
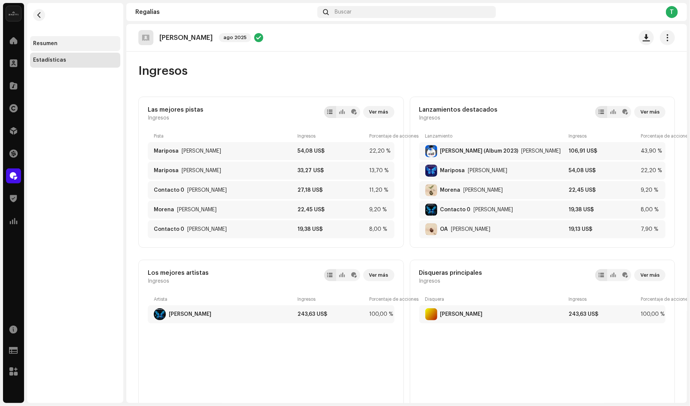
click at [50, 46] on div "Resumen" at bounding box center [45, 44] width 24 height 6
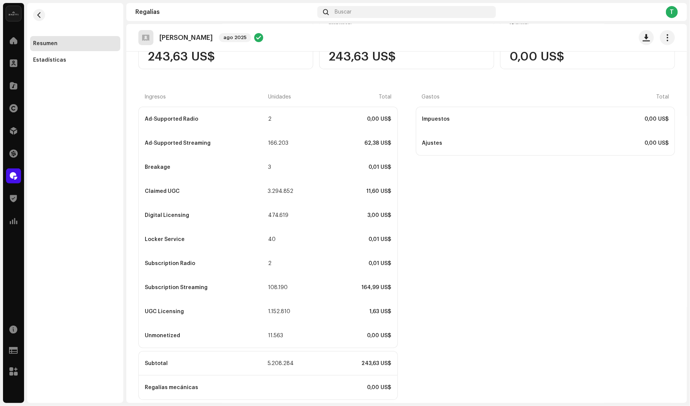
scroll to position [41, 0]
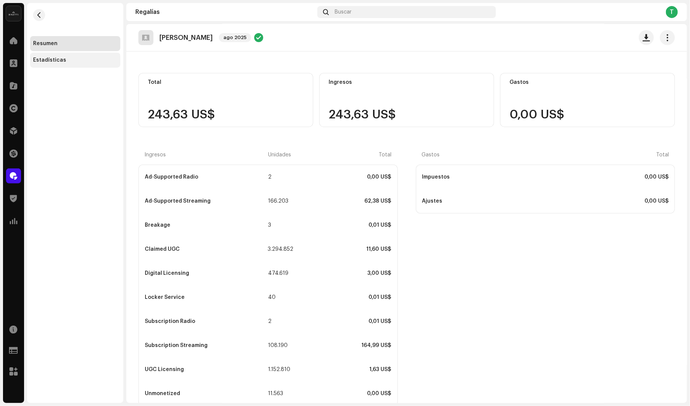
click at [63, 57] on div "Estadísticas" at bounding box center [75, 60] width 84 height 6
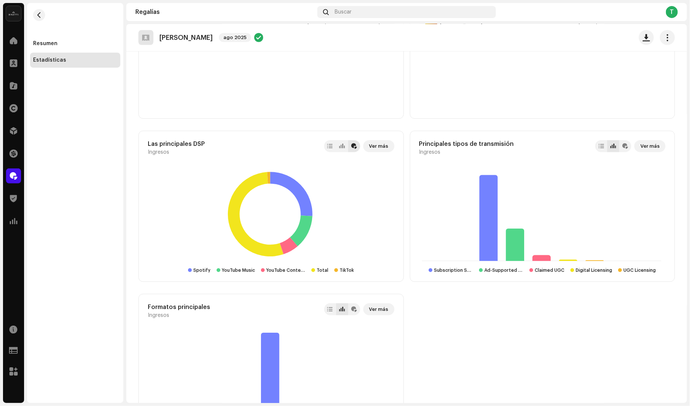
scroll to position [312, 0]
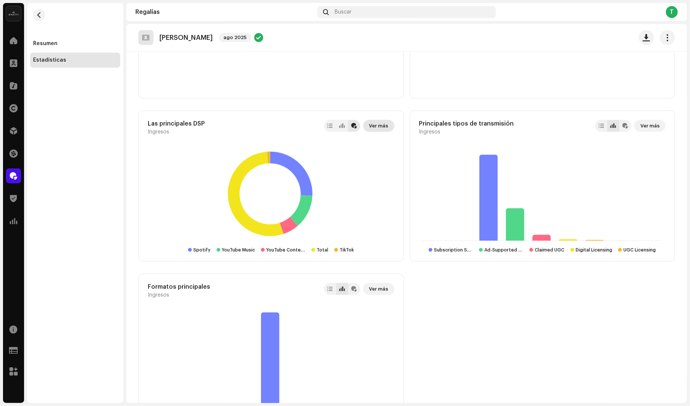
click at [377, 126] on span "Ver más" at bounding box center [378, 125] width 19 height 15
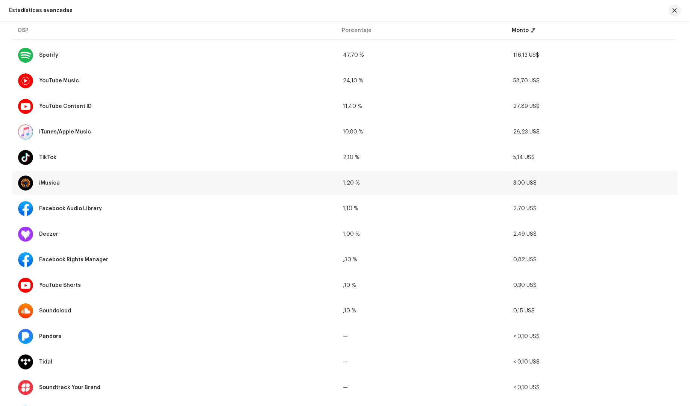
scroll to position [68, 0]
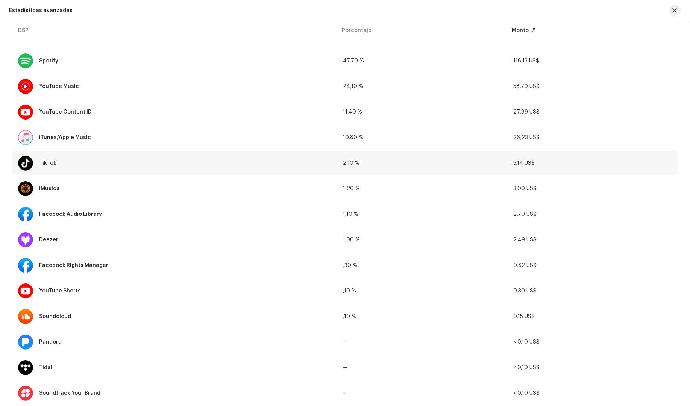
click at [45, 166] on div "TikTok" at bounding box center [174, 163] width 313 height 15
click at [348, 163] on span "2,10 %" at bounding box center [351, 162] width 17 height 5
click at [29, 162] on div at bounding box center [25, 163] width 15 height 15
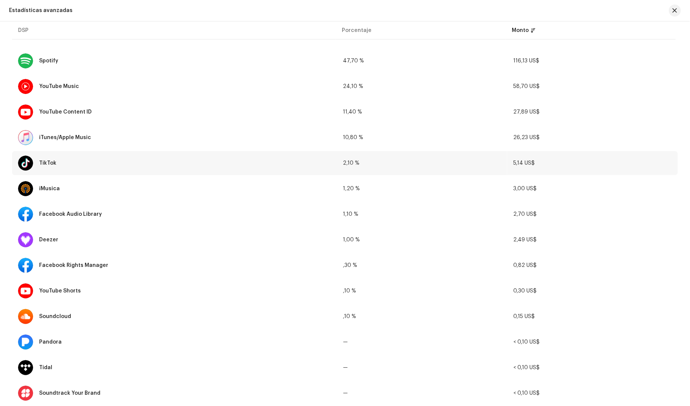
click at [29, 162] on div at bounding box center [25, 163] width 15 height 15
click at [515, 165] on span "5,14 US$" at bounding box center [523, 162] width 21 height 5
drag, startPoint x: 520, startPoint y: 165, endPoint x: 399, endPoint y: 167, distance: 120.6
click at [517, 164] on span "5,14 US$" at bounding box center [523, 162] width 21 height 5
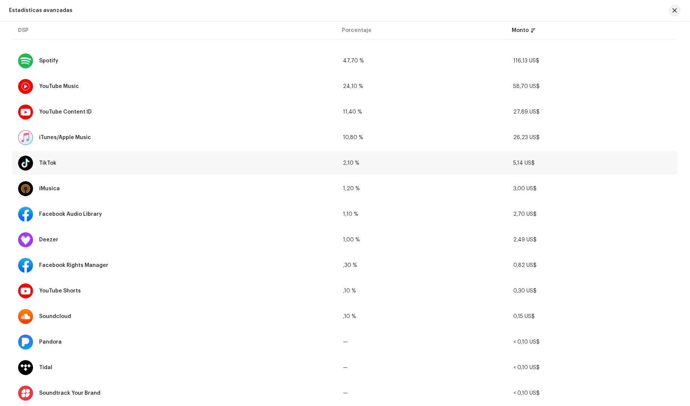
drag, startPoint x: 349, startPoint y: 164, endPoint x: 333, endPoint y: 163, distance: 15.4
click at [333, 163] on tr "TikTok 2,10 % 5,14 US$" at bounding box center [344, 163] width 665 height 24
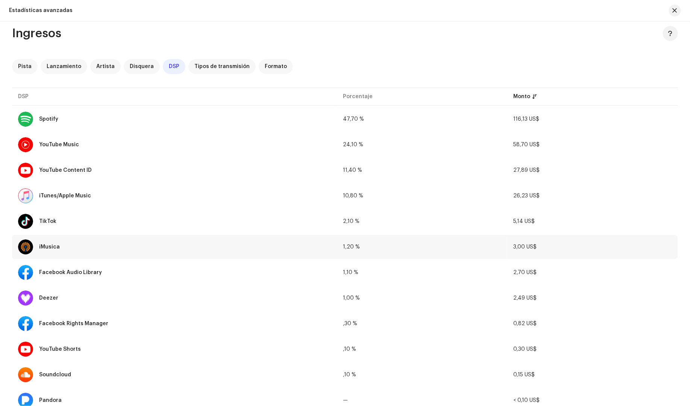
scroll to position [0, 0]
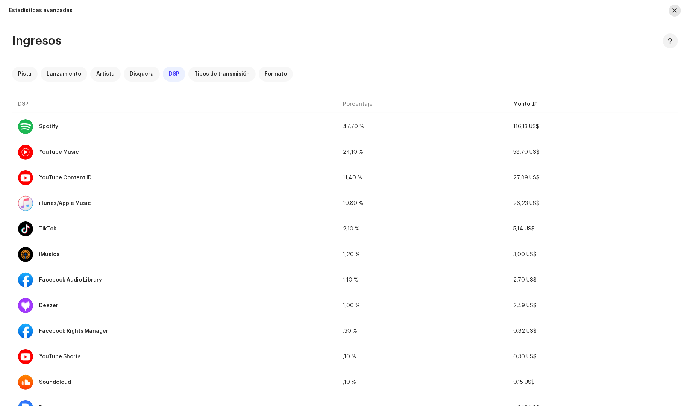
click at [676, 11] on span "button" at bounding box center [674, 11] width 5 height 6
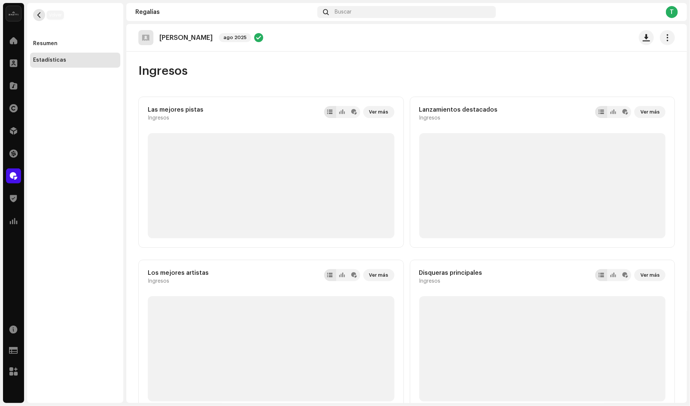
click at [40, 17] on span "button" at bounding box center [39, 15] width 6 height 6
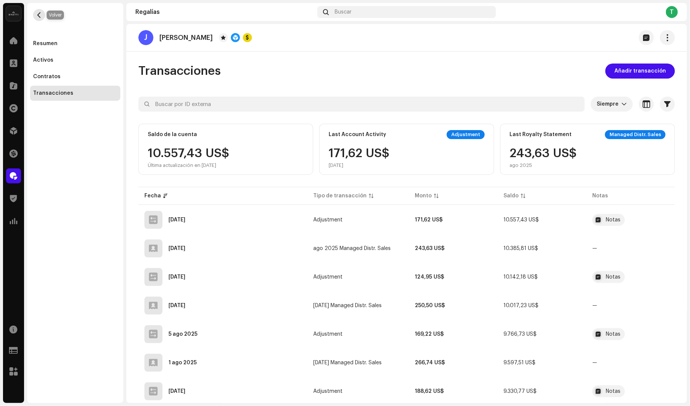
click at [35, 14] on button "button" at bounding box center [39, 15] width 12 height 12
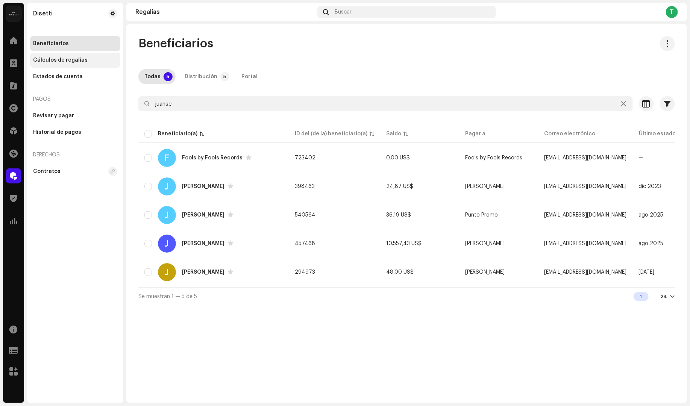
click at [74, 62] on div "Cálculos de regalías" at bounding box center [60, 60] width 54 height 6
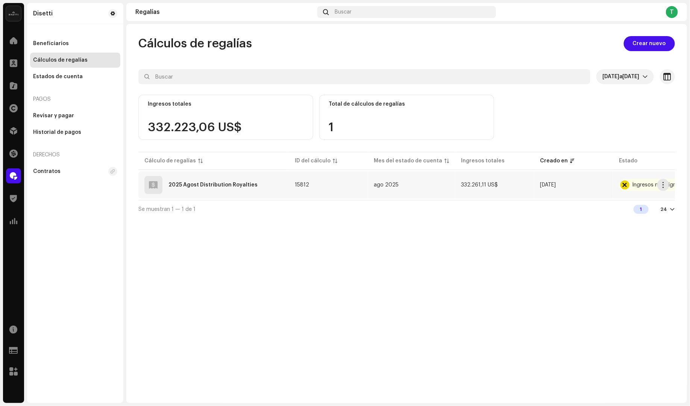
click at [197, 186] on div "2025 Agost Distribution Royalties" at bounding box center [212, 184] width 89 height 5
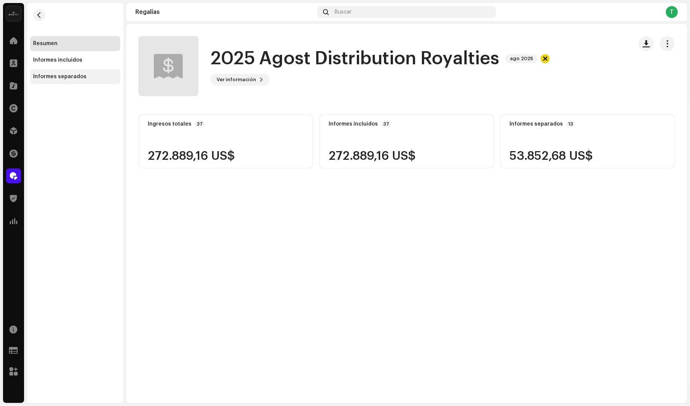
click at [52, 72] on div "Informes separados" at bounding box center [75, 76] width 90 height 15
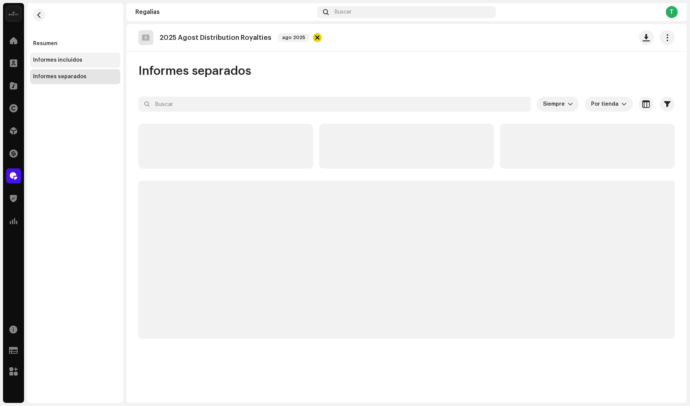
click at [74, 64] on div "Informes incluidos" at bounding box center [75, 60] width 90 height 15
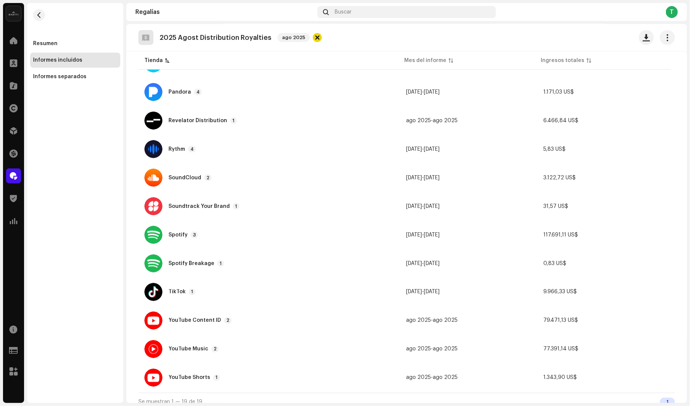
scroll to position [354, 0]
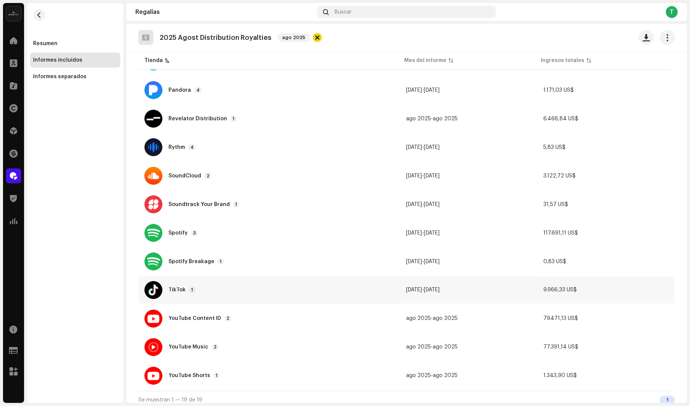
click at [174, 292] on div "TikTok 1" at bounding box center [181, 290] width 27 height 7
click at [482, 116] on div "Informes: TikTok Tienda Mes del informe Ingresos totales TikTok jul 2025 9.966,…" at bounding box center [345, 203] width 690 height 406
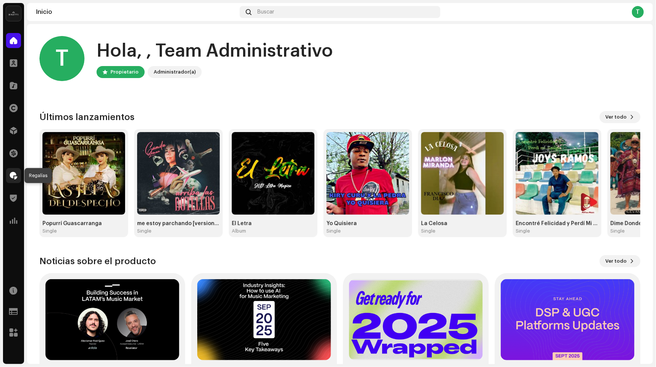
click at [12, 178] on span at bounding box center [14, 176] width 8 height 6
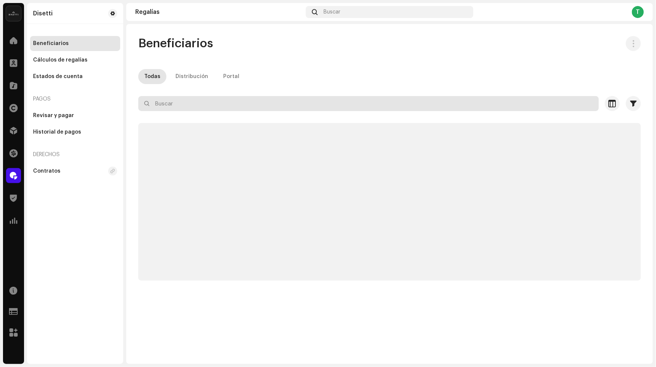
click at [170, 98] on input "text" at bounding box center [368, 103] width 461 height 15
paste input "735315"
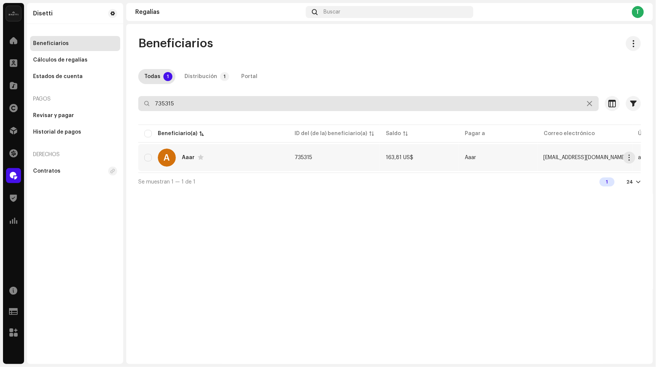
type input "735315"
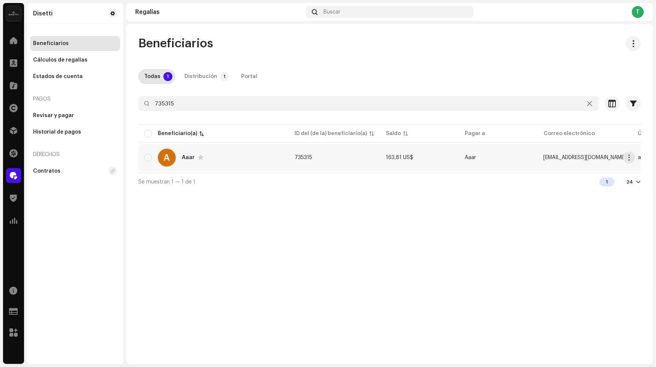
click at [185, 150] on div "A Aaar" at bounding box center [213, 158] width 138 height 18
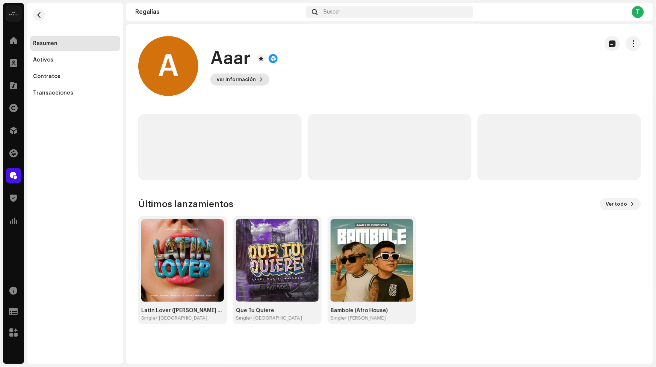
click at [246, 82] on span "Ver información" at bounding box center [235, 79] width 39 height 15
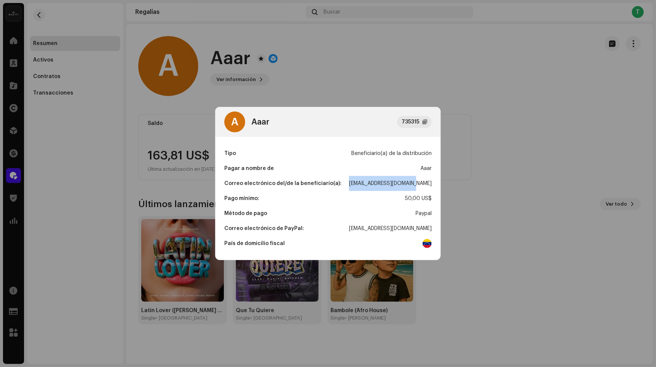
drag, startPoint x: 365, startPoint y: 184, endPoint x: 343, endPoint y: 184, distance: 22.5
click at [434, 184] on div "Tipo Beneficiario(a) de la distribución Pagar a nombre de Aaar Correo electróni…" at bounding box center [327, 198] width 225 height 123
copy div "[EMAIL_ADDRESS][DOMAIN_NAME]"
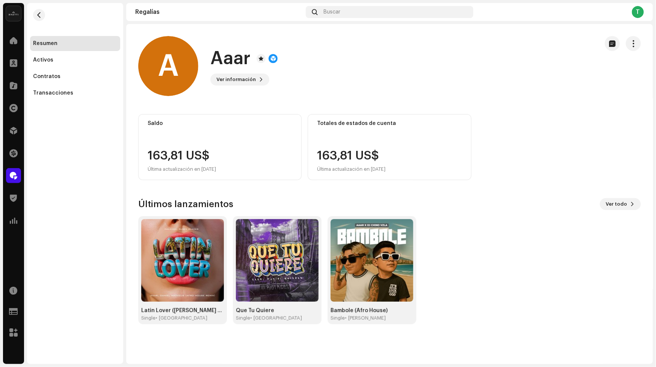
drag, startPoint x: 379, startPoint y: 77, endPoint x: 243, endPoint y: 72, distance: 136.1
click at [378, 77] on div "A Aaar 735315 Tipo Beneficiario(a) de la distribución Pagar a nombre de Aaar Co…" at bounding box center [328, 183] width 656 height 367
click at [41, 17] on span "button" at bounding box center [39, 15] width 6 height 6
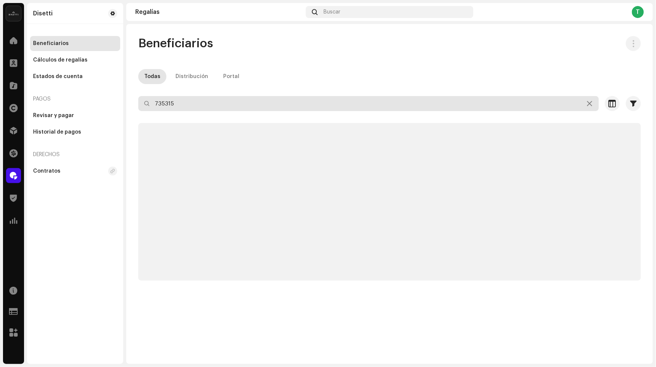
click at [199, 106] on input "735315" at bounding box center [368, 103] width 461 height 15
paste input "23419"
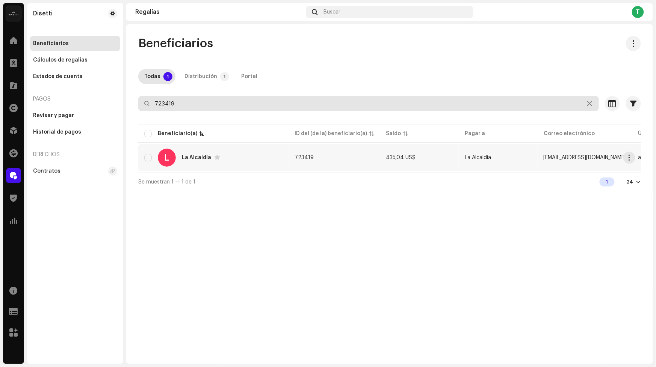
type input "723419"
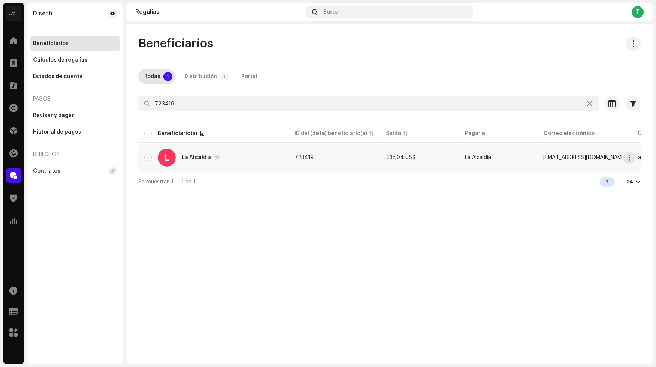
click at [188, 155] on div "La Alcaldía" at bounding box center [196, 157] width 29 height 5
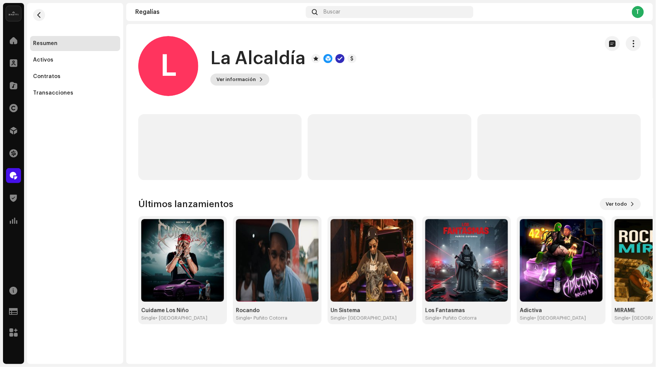
click at [262, 82] on button "Ver información" at bounding box center [239, 80] width 59 height 12
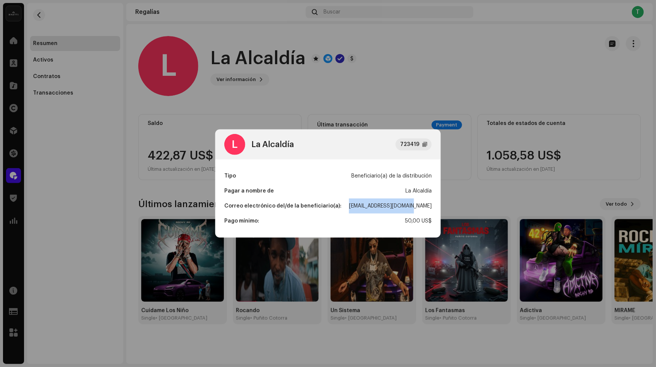
drag, startPoint x: 367, startPoint y: 205, endPoint x: 430, endPoint y: 205, distance: 63.1
click at [430, 205] on div "Correo electrónico del/de la beneficiario(a): [EMAIL_ADDRESS][DOMAIN_NAME]" at bounding box center [327, 206] width 207 height 15
copy div "[EMAIL_ADDRESS][DOMAIN_NAME]"
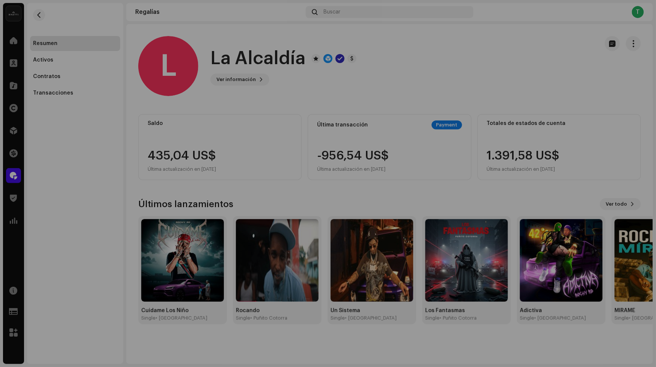
drag, startPoint x: 479, startPoint y: 55, endPoint x: 215, endPoint y: 36, distance: 265.2
click at [473, 55] on div "L La Alcaldía 723419 Tipo Beneficiario(a) de la distribución Pagar a nombre de …" at bounding box center [328, 183] width 656 height 367
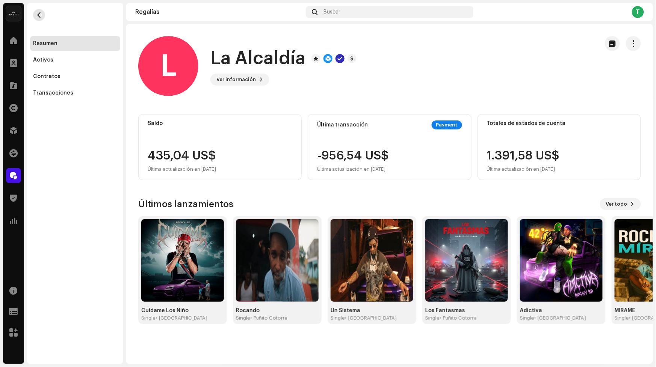
click at [39, 15] on span "button" at bounding box center [39, 15] width 6 height 6
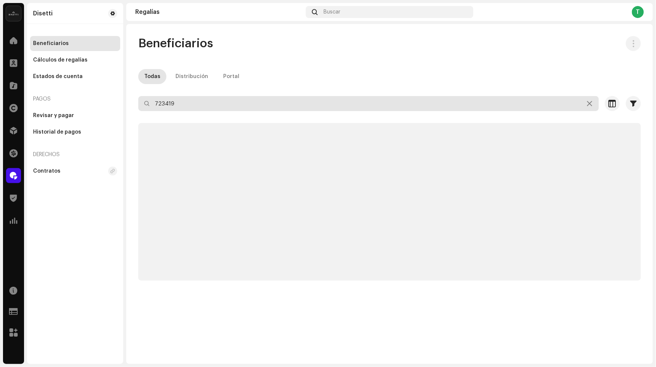
click at [208, 108] on input "723419" at bounding box center [368, 103] width 461 height 15
paste input "698794"
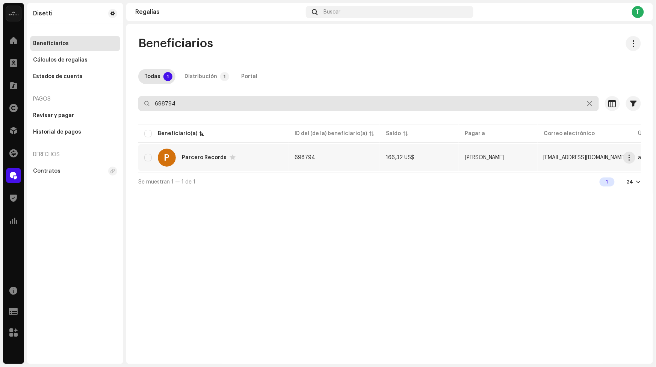
type input "698794"
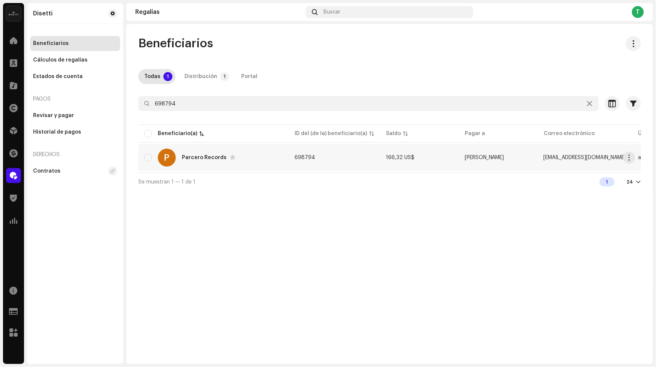
click at [194, 153] on div "P Parcero Records" at bounding box center [213, 158] width 138 height 18
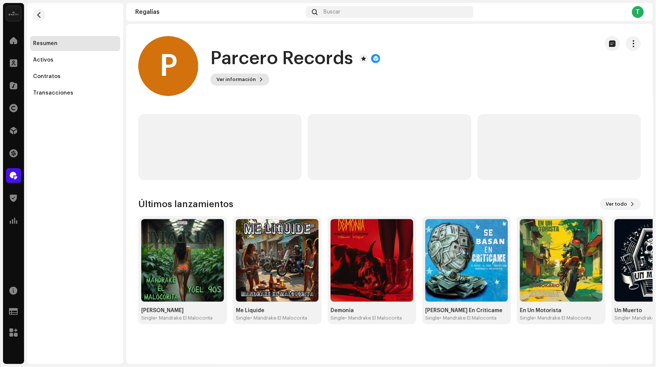
click at [262, 83] on button "Ver información" at bounding box center [239, 80] width 59 height 12
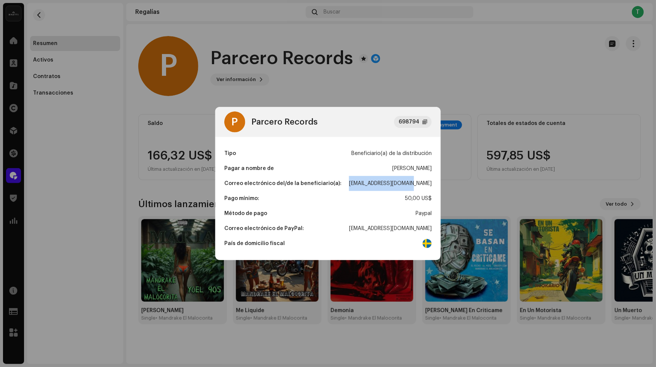
drag, startPoint x: 431, startPoint y: 183, endPoint x: 100, endPoint y: 165, distance: 331.9
click at [360, 181] on div "Correo electrónico del/de la beneficiario(a): [EMAIL_ADDRESS][DOMAIN_NAME]" at bounding box center [327, 183] width 207 height 15
copy div "[EMAIL_ADDRESS][DOMAIN_NAME]"
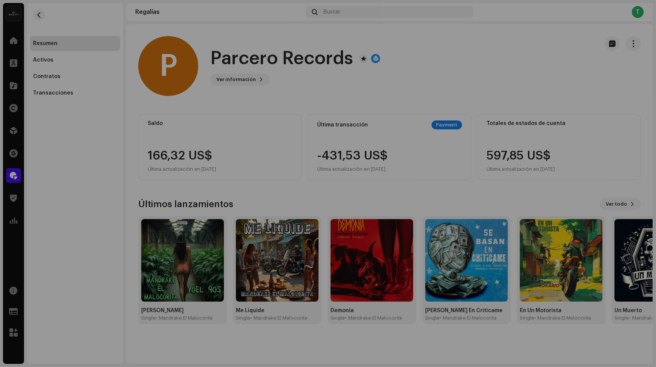
click at [381, 88] on div "P Parcero Records 698794 Tipo Beneficiario(a) de la distribución Pagar a nombre…" at bounding box center [328, 183] width 656 height 367
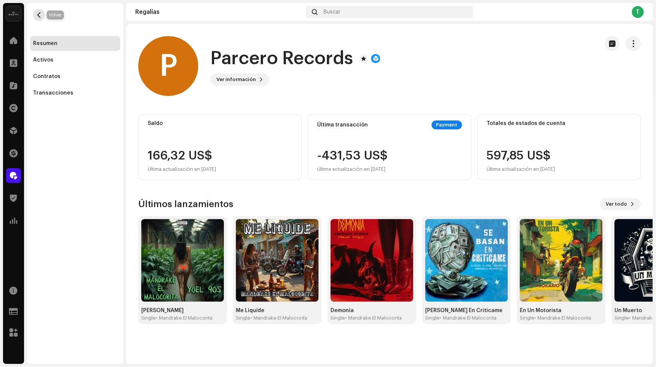
click at [44, 15] on button "button" at bounding box center [39, 15] width 12 height 12
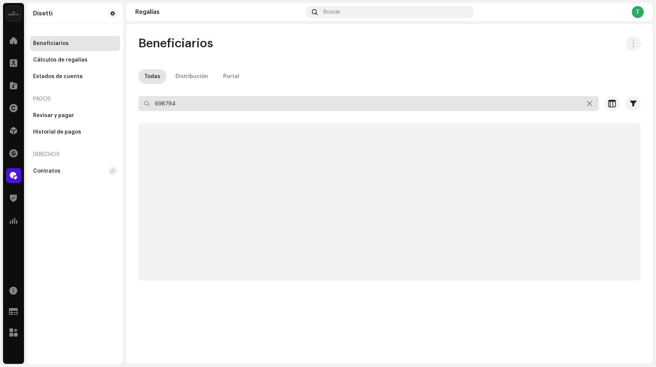
click at [212, 105] on input "698794" at bounding box center [368, 103] width 461 height 15
paste input "719912"
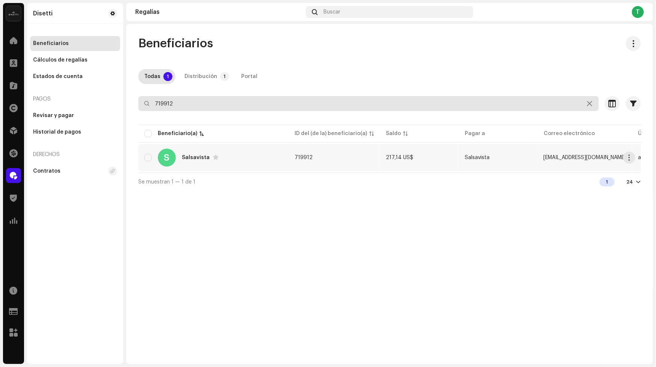
type input "719912"
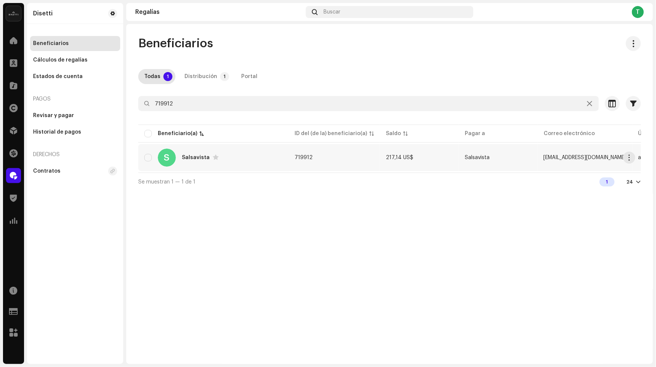
click at [193, 157] on div "Salsavista" at bounding box center [196, 157] width 28 height 5
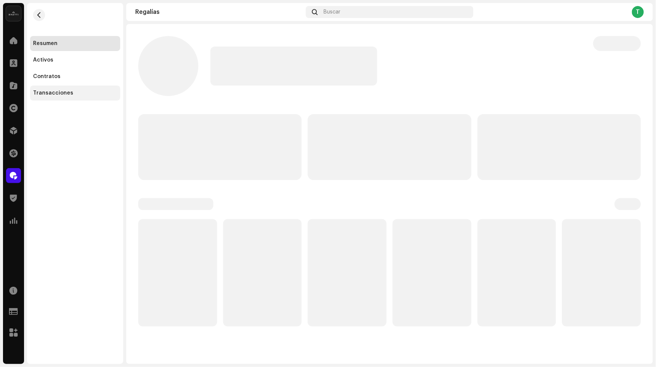
click at [80, 86] on div "Transacciones" at bounding box center [75, 93] width 90 height 15
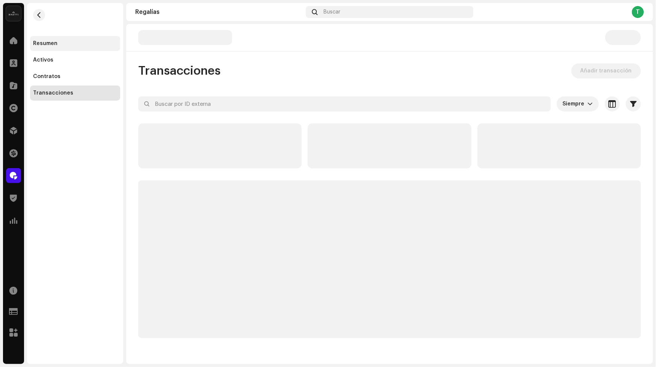
click at [72, 47] on div "Resumen" at bounding box center [75, 43] width 90 height 15
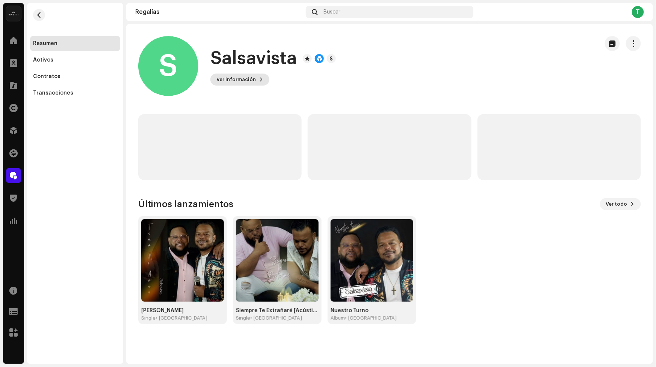
click at [243, 81] on span "Ver información" at bounding box center [235, 79] width 39 height 15
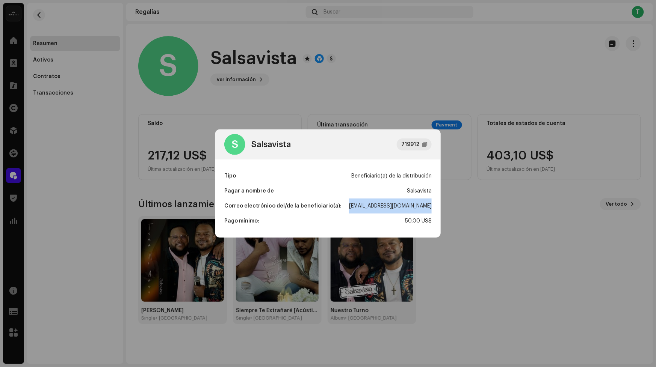
drag, startPoint x: 396, startPoint y: 206, endPoint x: 342, endPoint y: 207, distance: 54.1
click at [342, 207] on div "Tipo Beneficiario(a) de la distribución Pagar a nombre de Salsavista Correo ele…" at bounding box center [327, 199] width 225 height 78
copy div "Correo electrónico del/de la beneficiario(a): [EMAIL_ADDRESS][DOMAIN_NAME]"
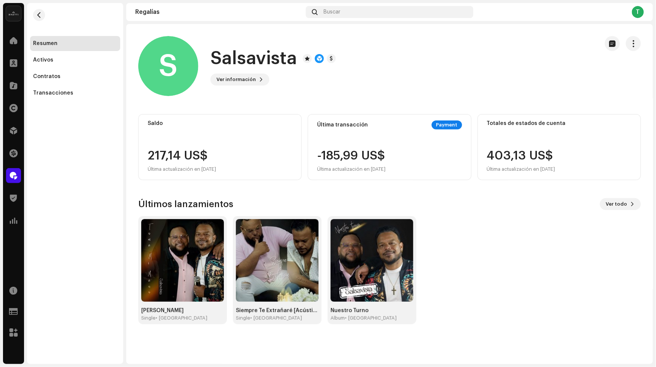
drag, startPoint x: 408, startPoint y: 91, endPoint x: 395, endPoint y: 90, distance: 13.2
click at [404, 91] on div "S Salsavista 719912 Tipo Beneficiario(a) de la distribución Pagar a nombre de S…" at bounding box center [328, 183] width 656 height 367
click at [43, 14] on button "button" at bounding box center [39, 15] width 12 height 12
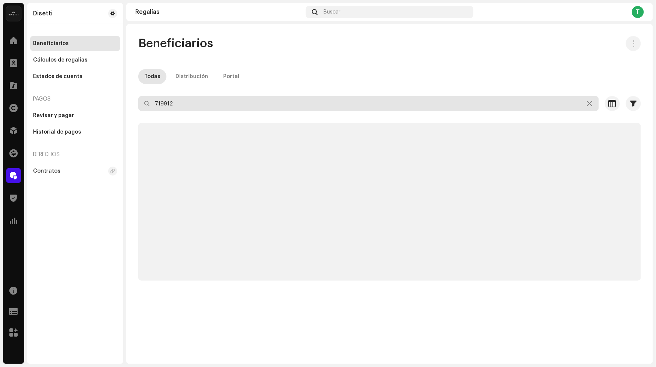
click at [209, 101] on input "719912" at bounding box center [368, 103] width 461 height 15
paste input "579273"
type input "579273"
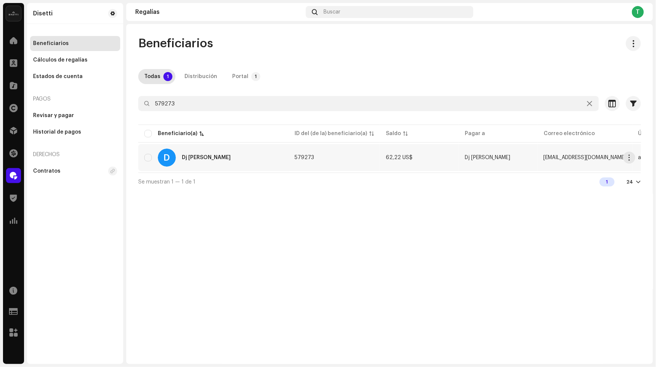
click at [175, 155] on re-a-cover "D" at bounding box center [167, 158] width 18 height 18
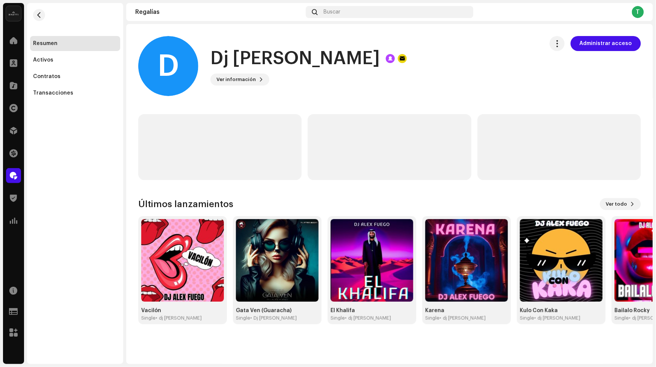
click at [258, 86] on div "D Dj [PERSON_NAME] Ver información Administrar acceso" at bounding box center [337, 66] width 399 height 60
click at [253, 82] on span "Ver información" at bounding box center [235, 79] width 39 height 15
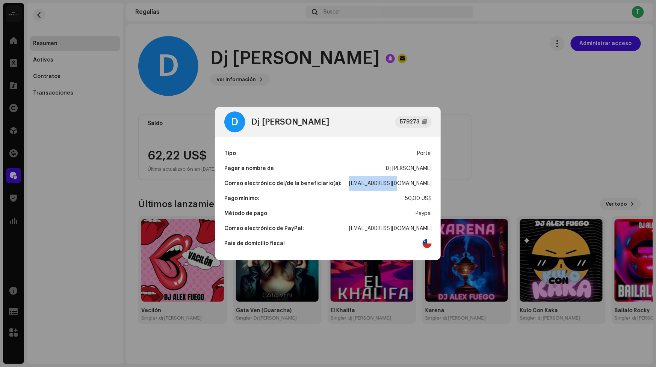
drag, startPoint x: 432, startPoint y: 185, endPoint x: 371, endPoint y: 184, distance: 60.9
click at [372, 183] on div "Tipo Portal Pagar a nombre de Dj [PERSON_NAME] Correo electrónico del/de la ben…" at bounding box center [327, 198] width 225 height 123
copy div "[EMAIL_ADDRESS][DOMAIN_NAME]"
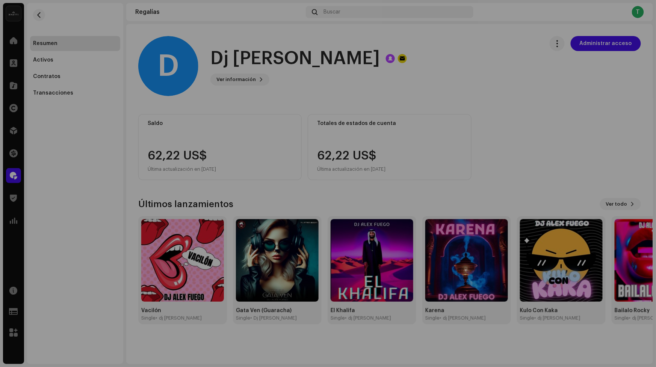
click at [444, 69] on div "D Dj [PERSON_NAME] 579273 Tipo Portal Pagar a nombre de Dj [PERSON_NAME] Correo…" at bounding box center [328, 183] width 656 height 367
click at [435, 68] on div "D Dj [PERSON_NAME] 579273 Tipo Portal Pagar a nombre de Dj [PERSON_NAME] Correo…" at bounding box center [328, 183] width 656 height 367
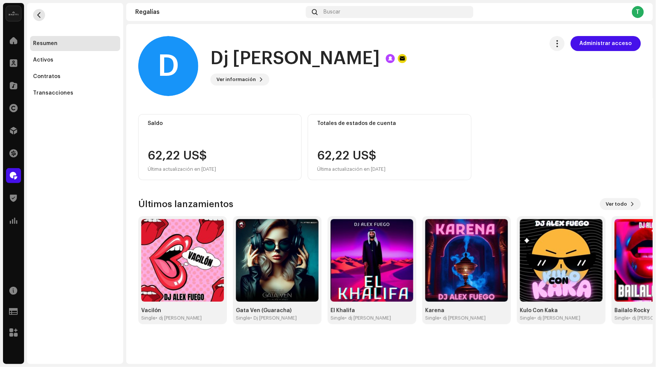
click at [42, 12] on button "button" at bounding box center [39, 15] width 12 height 12
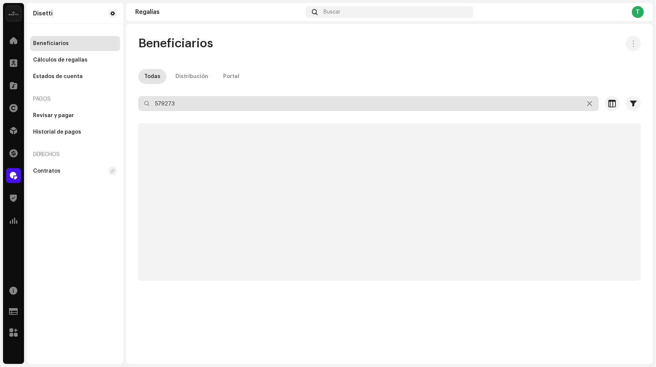
click at [177, 100] on input "579273" at bounding box center [368, 103] width 461 height 15
paste input "643249"
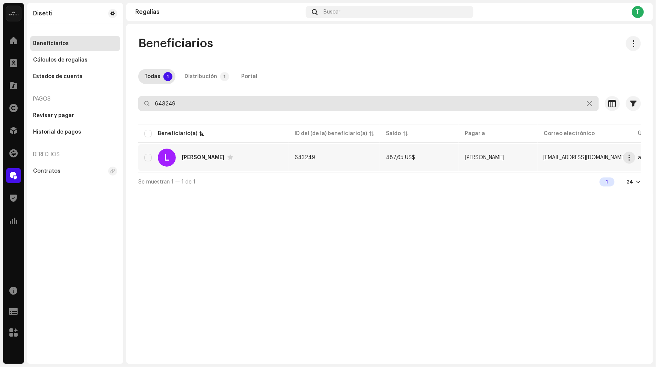
type input "643249"
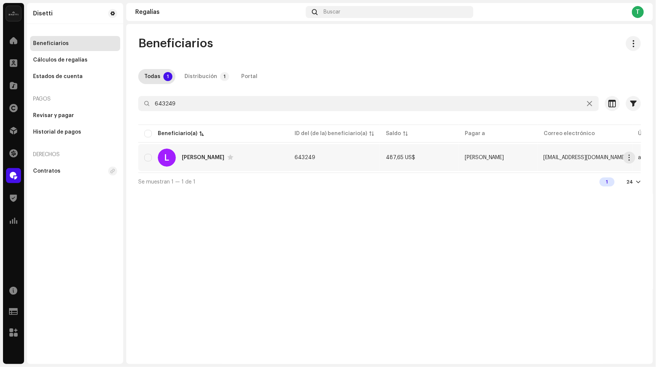
click at [176, 157] on div "L [PERSON_NAME]" at bounding box center [213, 158] width 138 height 18
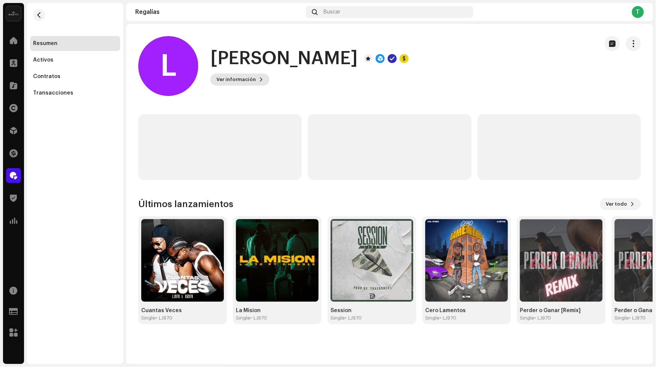
click at [249, 79] on span "Ver información" at bounding box center [235, 79] width 39 height 15
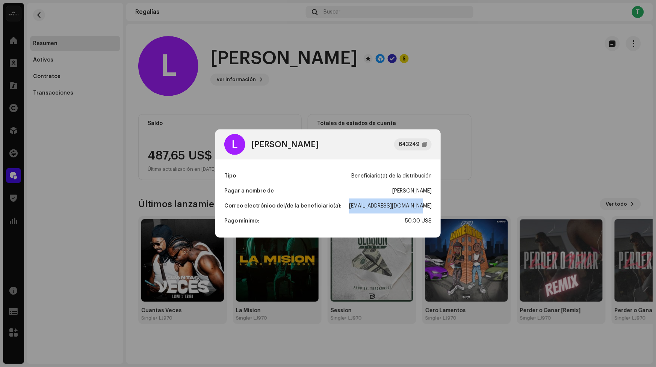
drag, startPoint x: 432, startPoint y: 207, endPoint x: 346, endPoint y: 206, distance: 86.8
click at [346, 206] on div "Tipo Beneficiario(a) de la distribución Pagar a nombre [PERSON_NAME] Correo ele…" at bounding box center [327, 199] width 225 height 78
copy div "[EMAIL_ADDRESS][DOMAIN_NAME]"
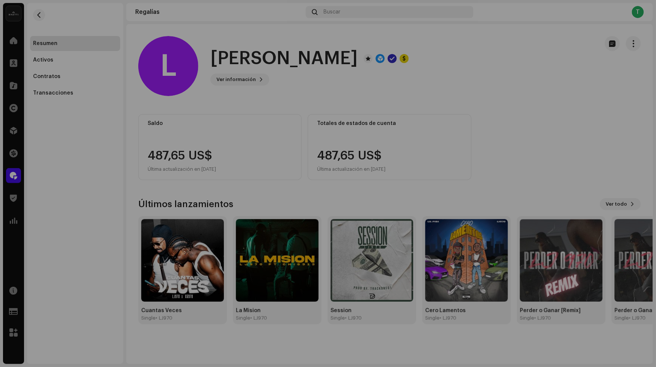
drag, startPoint x: 360, startPoint y: 62, endPoint x: 342, endPoint y: 60, distance: 18.5
click at [357, 62] on div "L Lil [PERSON_NAME] 643249 Tipo Beneficiario(a) de la distribución Pagar a nomb…" at bounding box center [328, 183] width 656 height 367
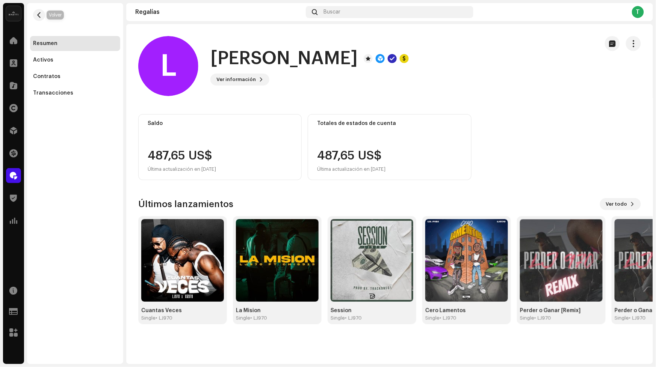
drag, startPoint x: 39, startPoint y: 14, endPoint x: 62, endPoint y: 24, distance: 24.6
click at [40, 15] on span "button" at bounding box center [39, 15] width 6 height 6
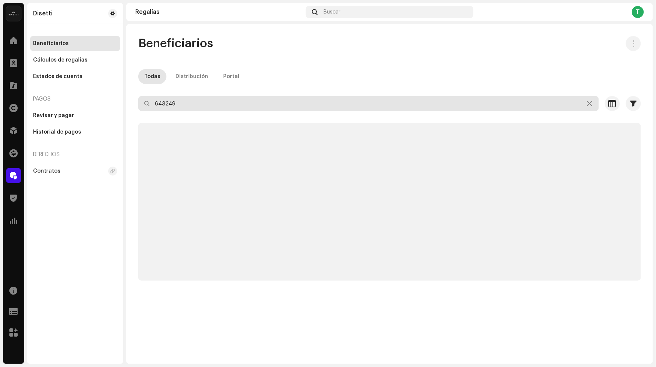
click at [189, 109] on input "643249" at bounding box center [368, 103] width 461 height 15
paste input "93634"
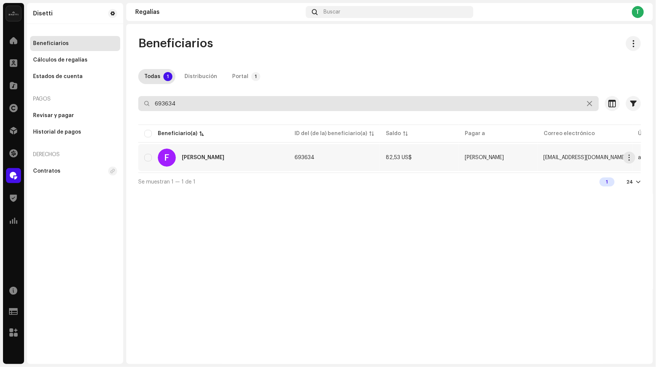
type input "693634"
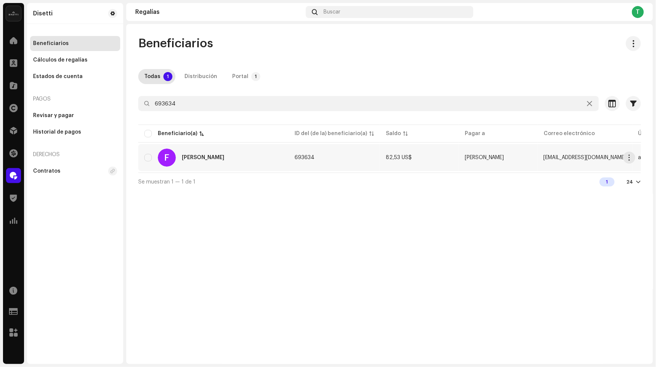
click at [191, 164] on div "F [PERSON_NAME]" at bounding box center [213, 158] width 138 height 18
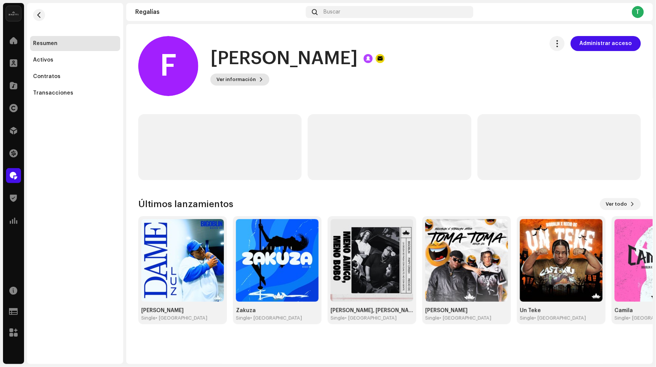
click at [256, 81] on button "Ver información" at bounding box center [239, 80] width 59 height 12
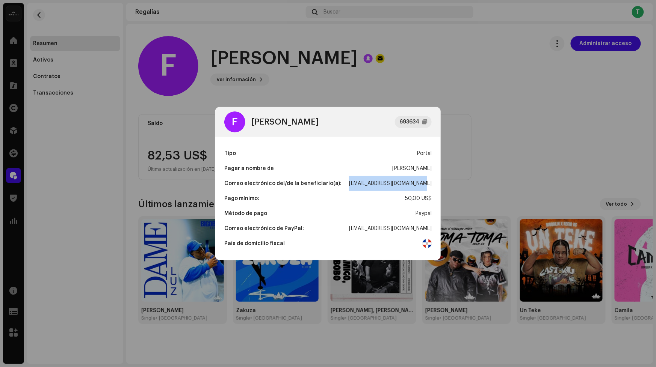
drag, startPoint x: 391, startPoint y: 181, endPoint x: 353, endPoint y: 183, distance: 37.6
click at [353, 183] on div "Correo electrónico del/de la beneficiario(a): [EMAIL_ADDRESS][DOMAIN_NAME]" at bounding box center [327, 183] width 207 height 15
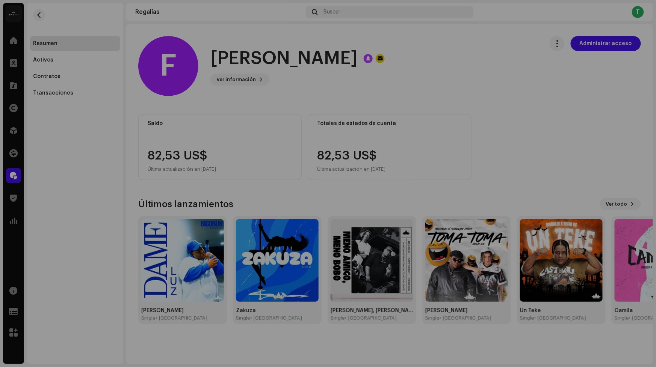
click at [427, 76] on div "F [PERSON_NAME] 693634 Tipo Portal Pagar a nombre de [PERSON_NAME] Correo elect…" at bounding box center [328, 183] width 656 height 367
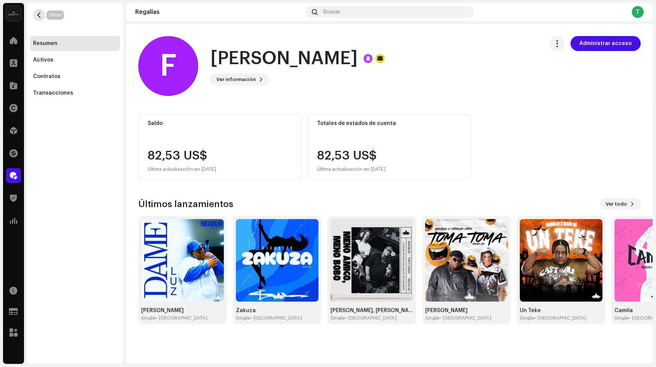
click at [42, 14] on button "button" at bounding box center [39, 15] width 12 height 12
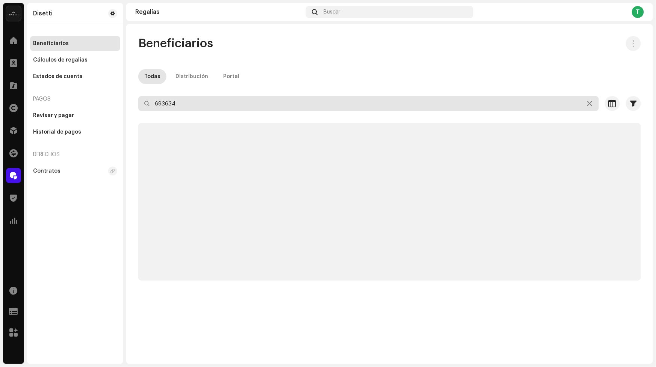
click at [192, 107] on input "693634" at bounding box center [368, 103] width 461 height 15
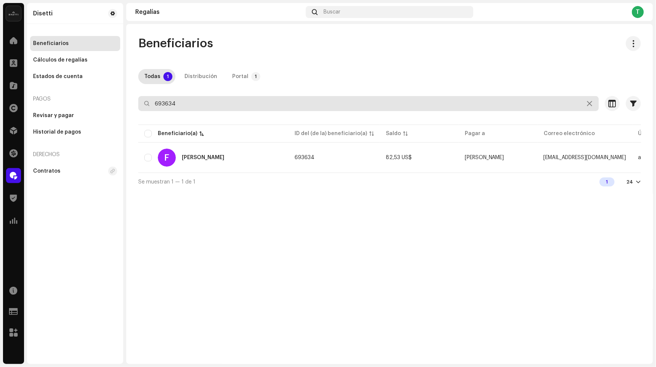
paste input "4516"
type input "694516"
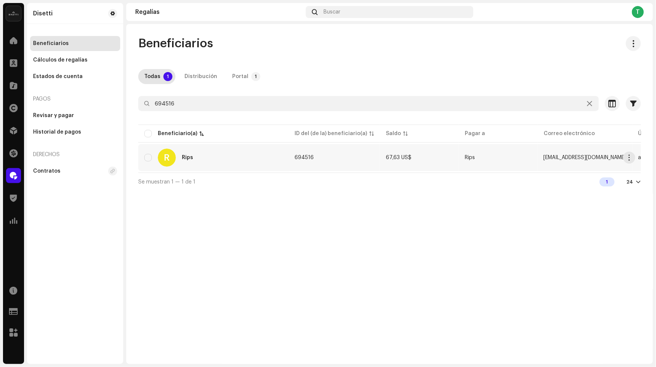
click at [186, 154] on div "R Rips" at bounding box center [213, 158] width 138 height 18
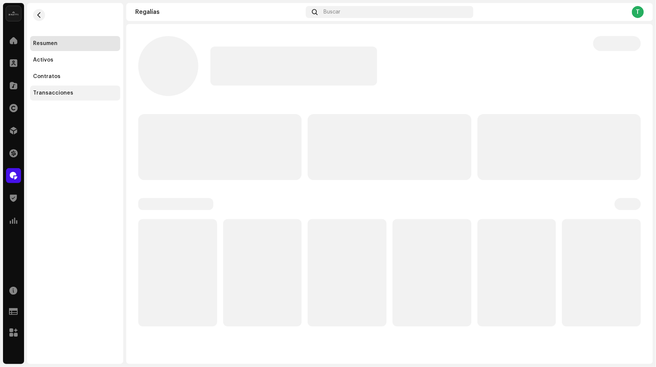
click at [70, 92] on div "Transacciones" at bounding box center [75, 93] width 84 height 6
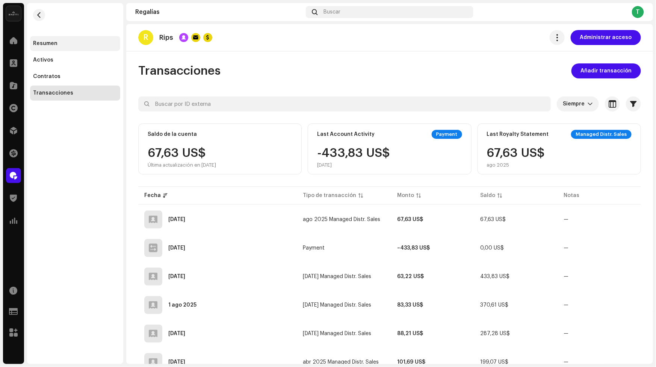
click at [59, 42] on div "Resumen" at bounding box center [75, 44] width 84 height 6
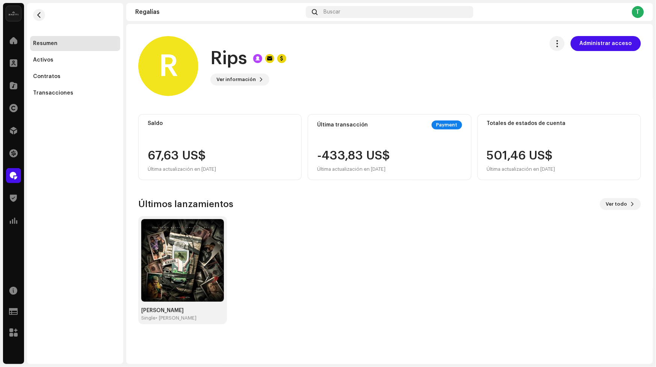
click at [232, 86] on div "R Rips Ver información Administrar acceso" at bounding box center [337, 66] width 399 height 60
click at [237, 73] on div "Rips Ver información Administrar acceso" at bounding box center [248, 66] width 76 height 39
click at [249, 80] on span "Ver información" at bounding box center [235, 79] width 39 height 15
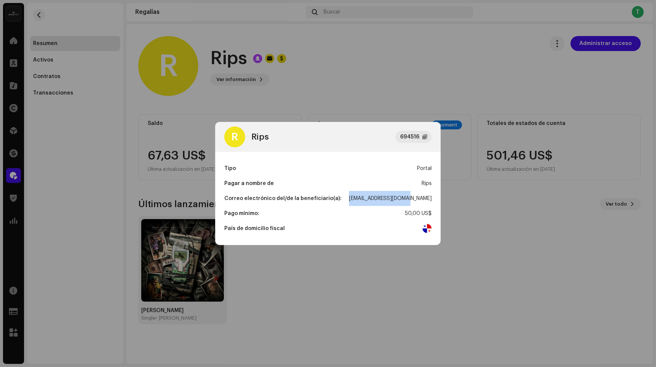
drag, startPoint x: 370, startPoint y: 198, endPoint x: 437, endPoint y: 198, distance: 66.1
click at [437, 198] on div "Tipo Portal Pagar a nombre de Rips Correo electrónico del/de la beneficiario(a)…" at bounding box center [327, 198] width 225 height 93
copy div "[EMAIL_ADDRESS][DOMAIN_NAME]"
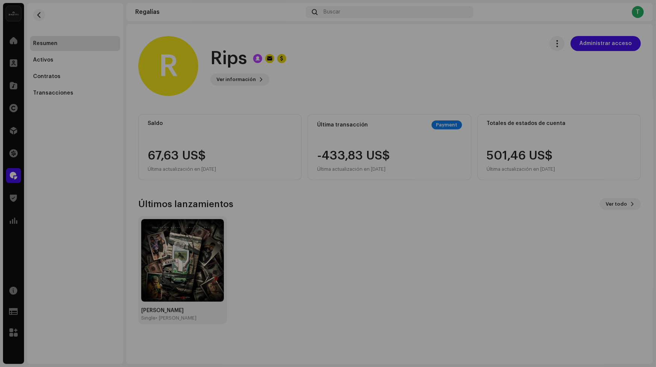
click at [449, 96] on div "R Rips 694516 Tipo Portal Pagar a nombre de Rips Correo electrónico del/de la b…" at bounding box center [328, 183] width 656 height 367
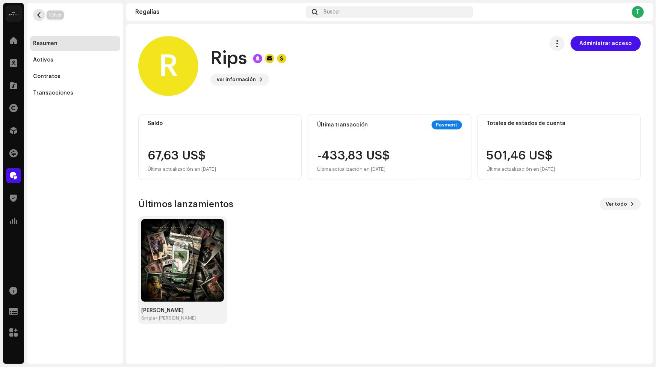
click at [42, 18] on button "button" at bounding box center [39, 15] width 12 height 12
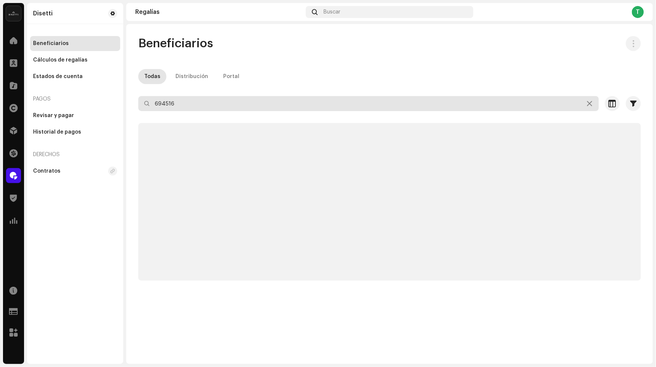
click at [221, 106] on input "694516" at bounding box center [368, 103] width 461 height 15
paste input "706485"
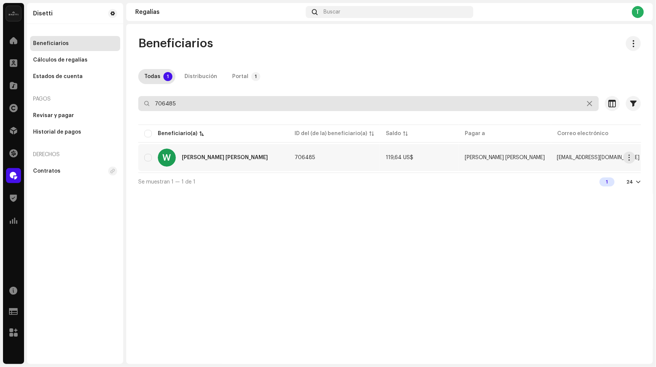
type input "706485"
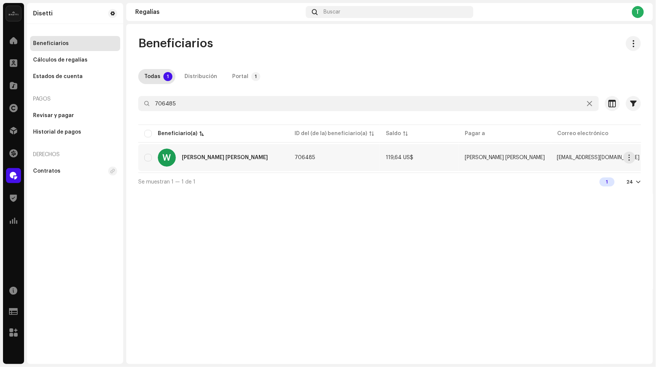
click at [206, 151] on div "W [PERSON_NAME] [PERSON_NAME]" at bounding box center [213, 158] width 138 height 18
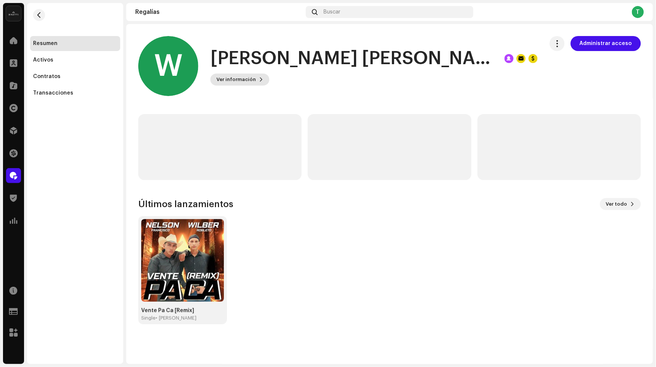
click at [253, 85] on span "Ver información" at bounding box center [235, 79] width 39 height 15
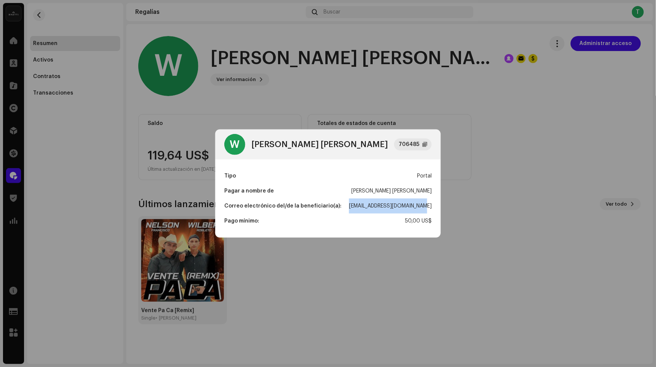
drag, startPoint x: 431, startPoint y: 205, endPoint x: 358, endPoint y: 210, distance: 72.3
click at [358, 210] on div "Correo electrónico del/de la beneficiario(a): [EMAIL_ADDRESS][DOMAIN_NAME]" at bounding box center [327, 206] width 207 height 15
copy div "[EMAIL_ADDRESS][DOMAIN_NAME]"
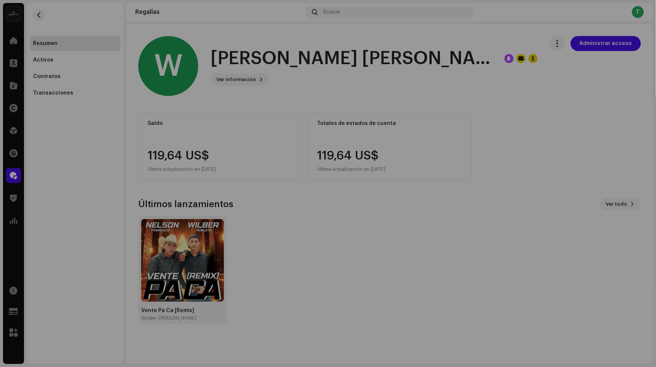
click at [375, 110] on div "W [PERSON_NAME] [PERSON_NAME] 706485 Tipo Portal Pagar a nombre de [PERSON_NAME…" at bounding box center [328, 183] width 656 height 367
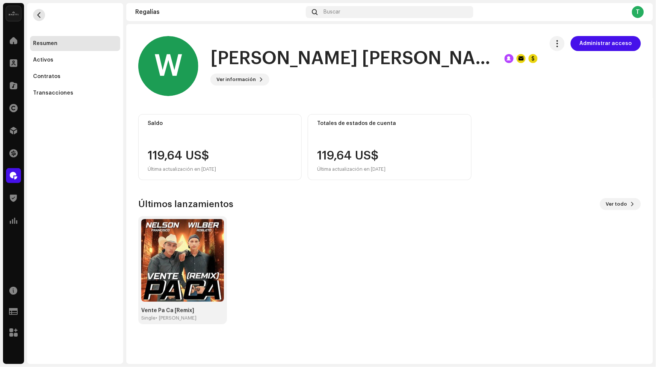
click at [44, 17] on button "button" at bounding box center [39, 15] width 12 height 12
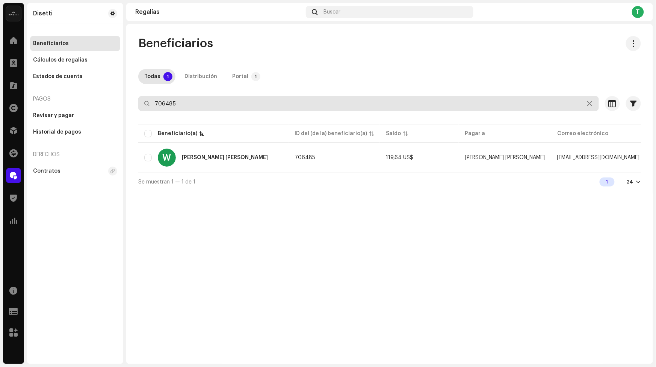
click at [268, 105] on input "706485" at bounding box center [368, 103] width 461 height 15
paste input "[EMAIL_ADDRESS][DOMAIN_NAME]"
type input "[EMAIL_ADDRESS][DOMAIN_NAME]"
